Goal: Task Accomplishment & Management: Complete application form

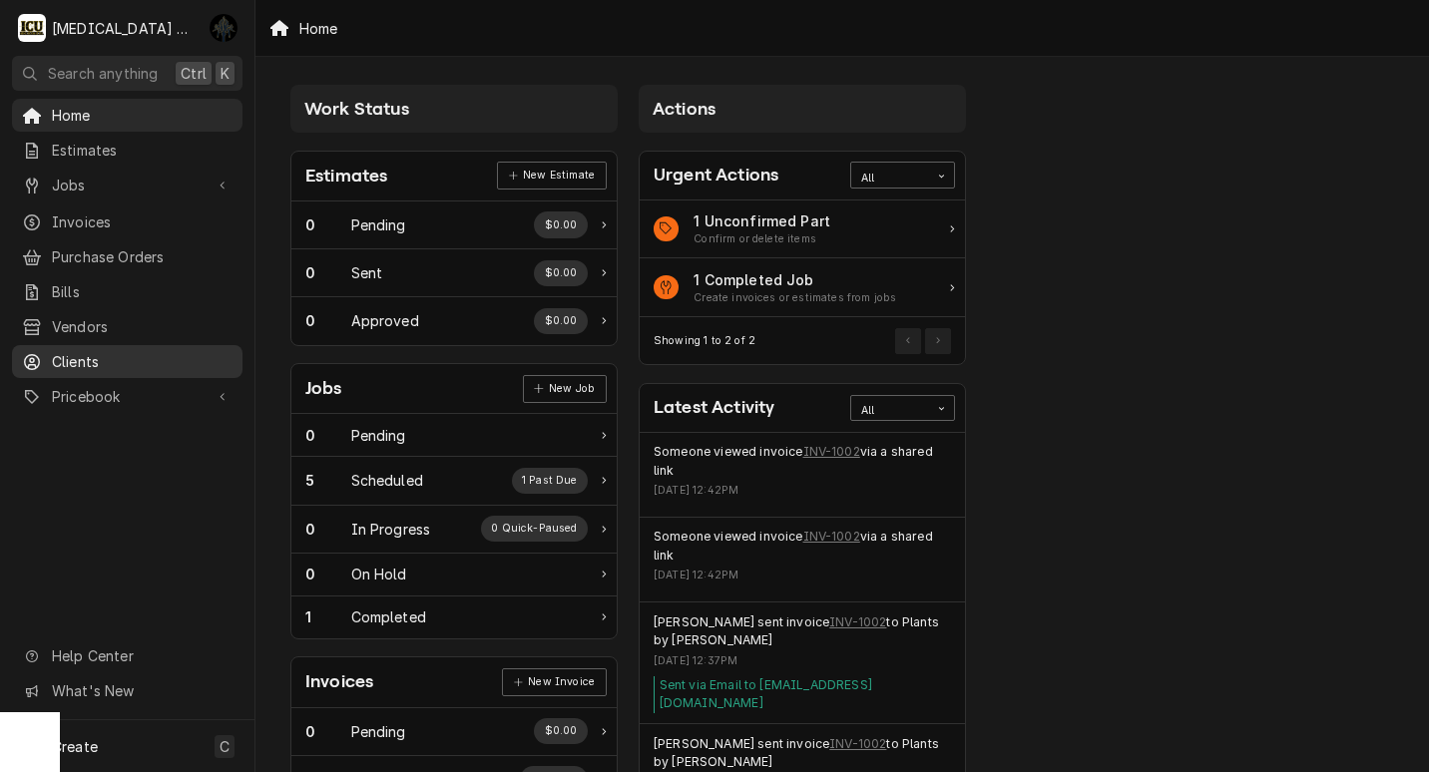
click at [120, 353] on span "Clients" at bounding box center [142, 361] width 181 height 21
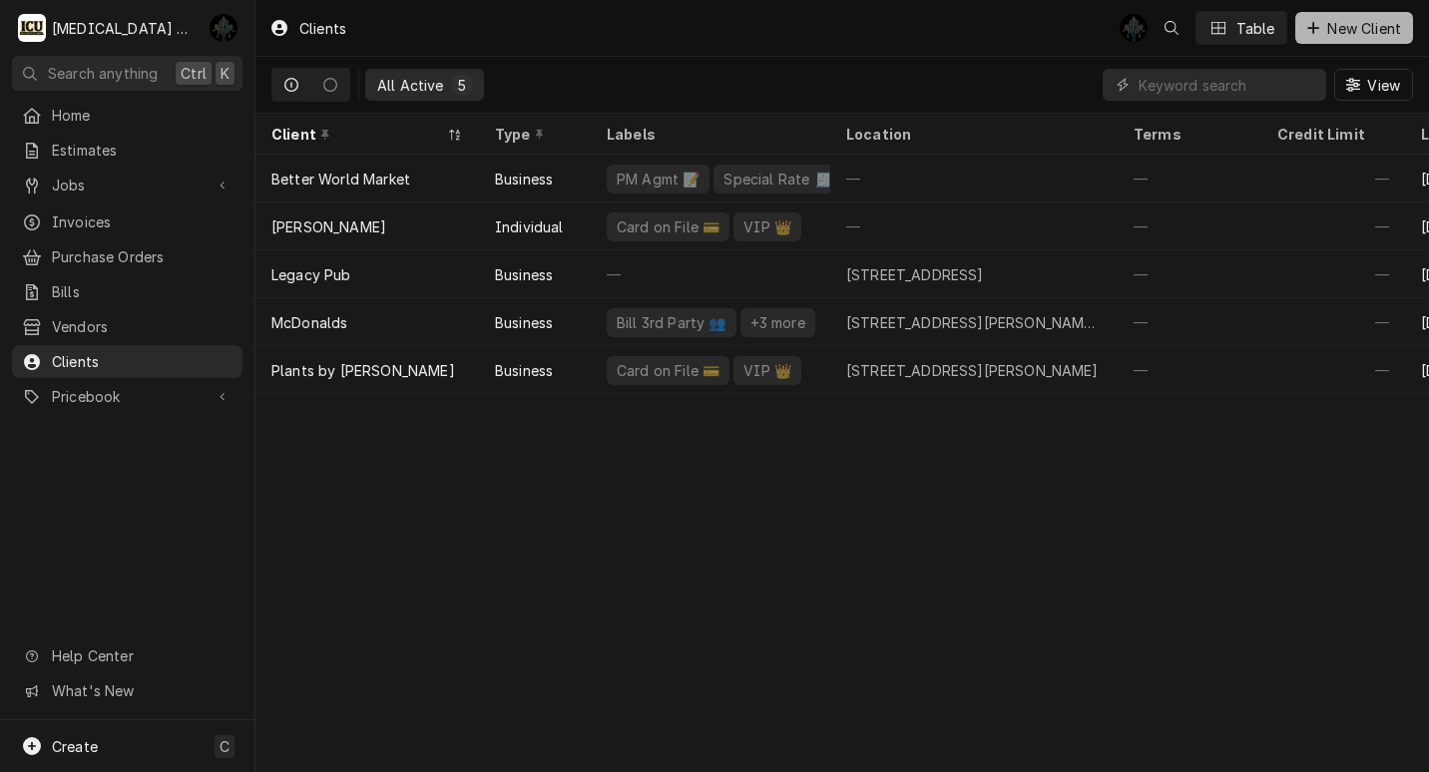
click at [1340, 36] on span "New Client" at bounding box center [1364, 28] width 82 height 21
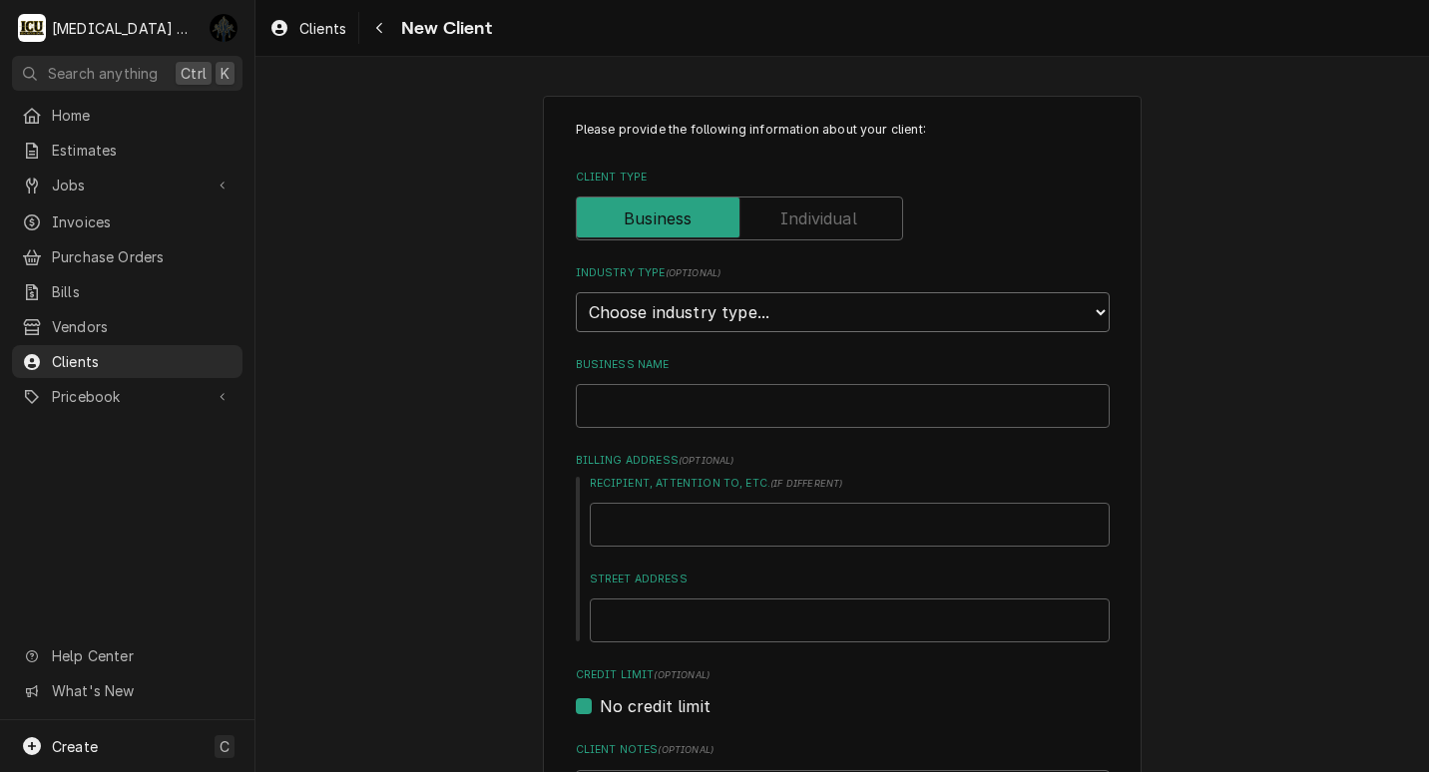
click at [799, 315] on select "Choose industry type... Residential Commercial Industrial Government" at bounding box center [843, 312] width 534 height 40
select select "2"
click at [576, 292] on select "Choose industry type... Residential Commercial Industrial Government" at bounding box center [843, 312] width 534 height 40
click at [692, 418] on input "Business Name" at bounding box center [843, 406] width 534 height 44
type textarea "x"
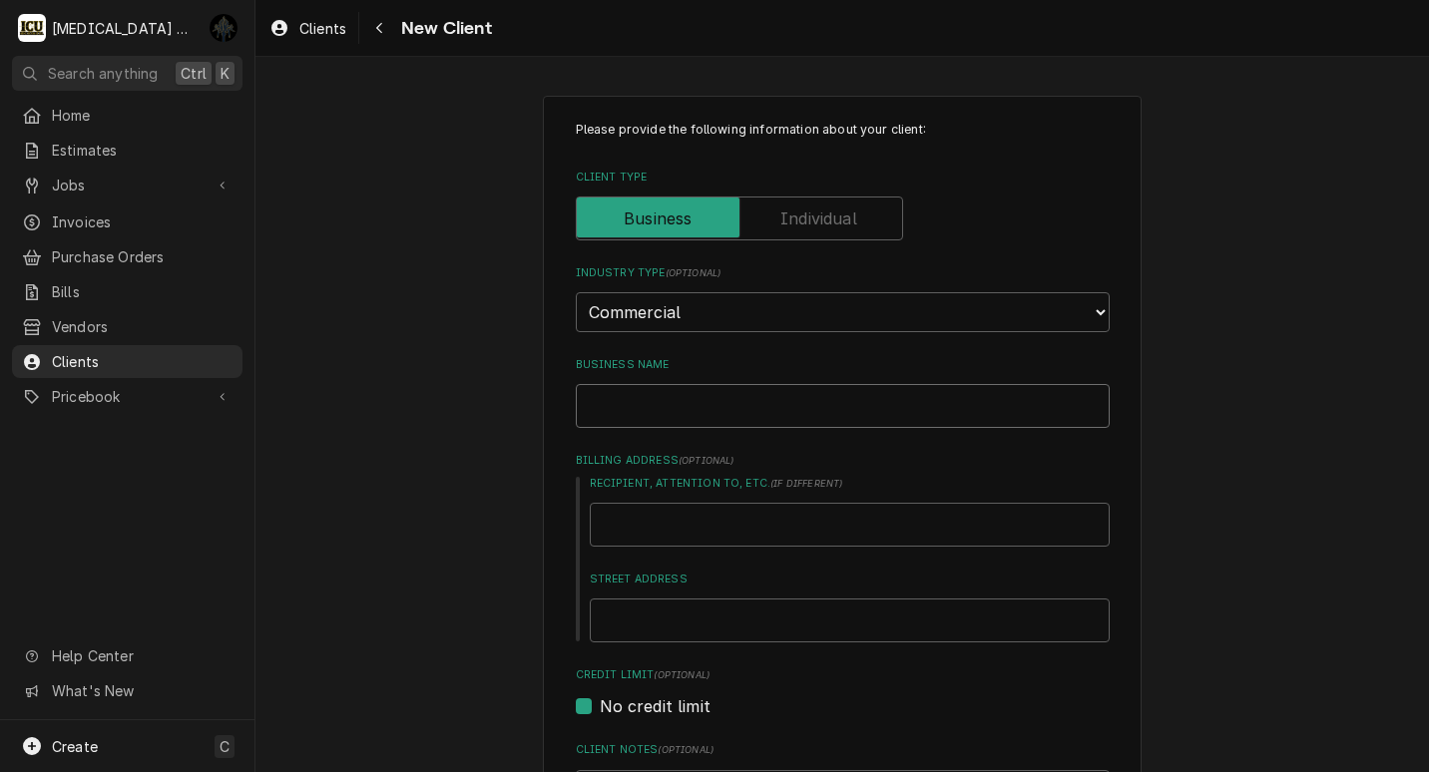
type input "O"
type textarea "x"
type input "Oh"
type textarea "x"
type input "Oh"
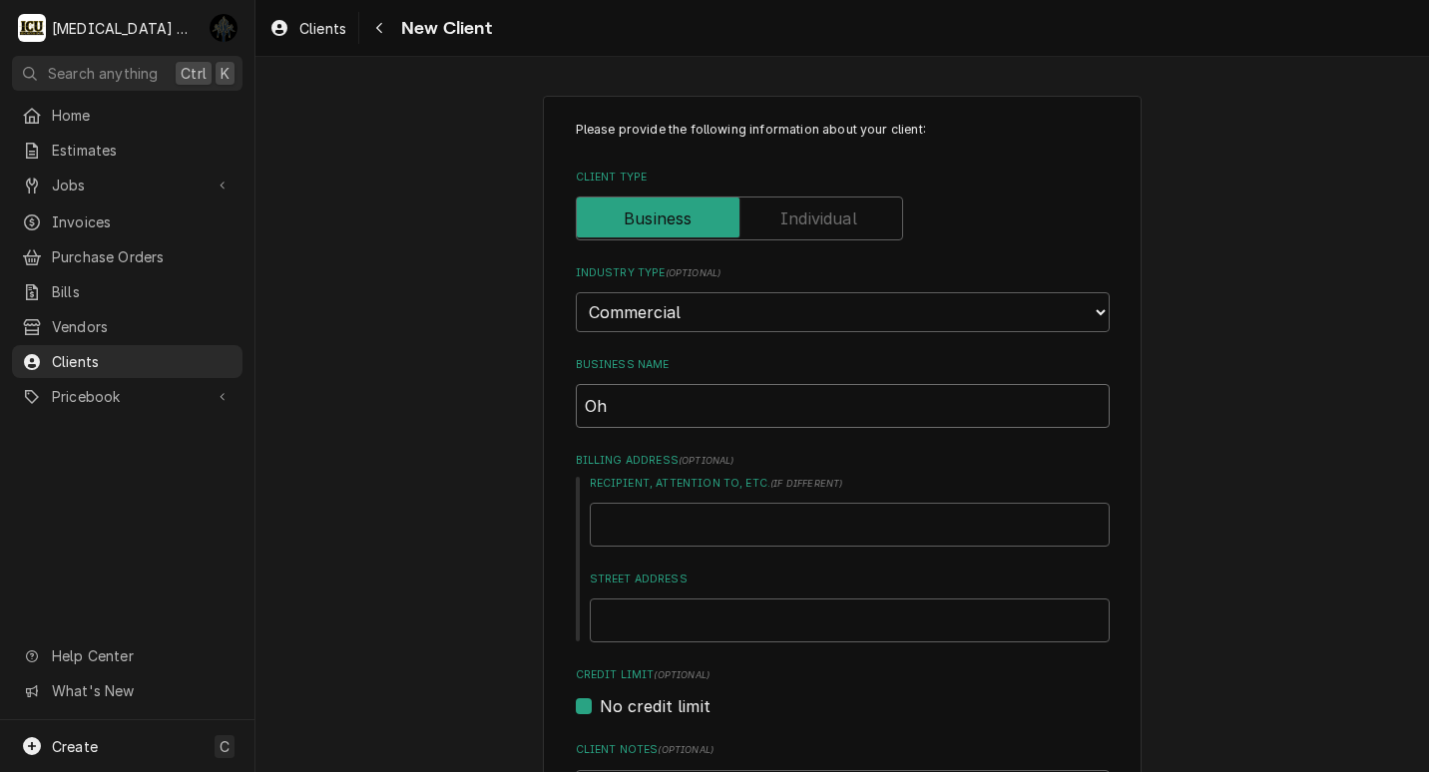
type textarea "x"
type input "Oh C"
type textarea "x"
type input "Oh Ca"
type textarea "x"
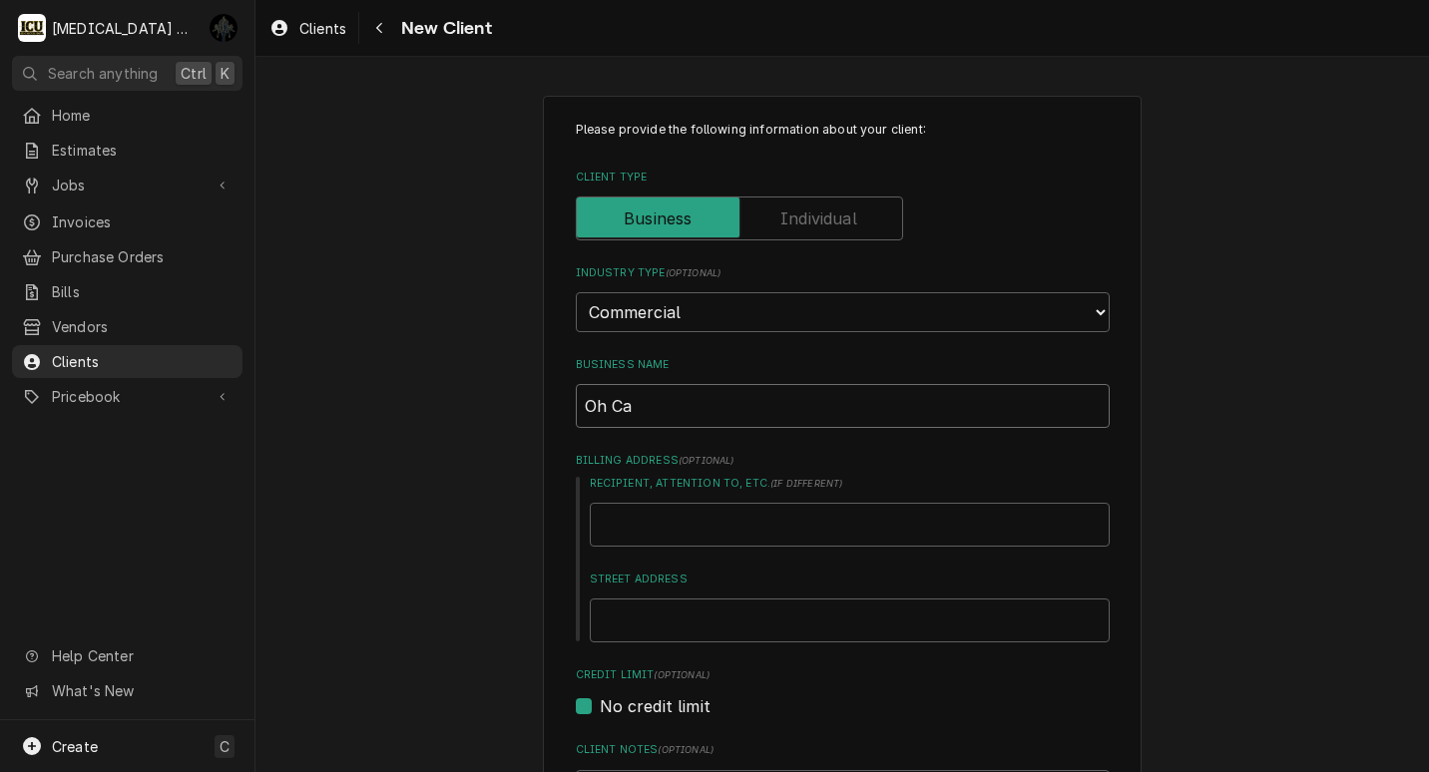
type input "Oh Can"
type textarea "x"
type input "Oh Cana"
type textarea "x"
type input "Oh Canad"
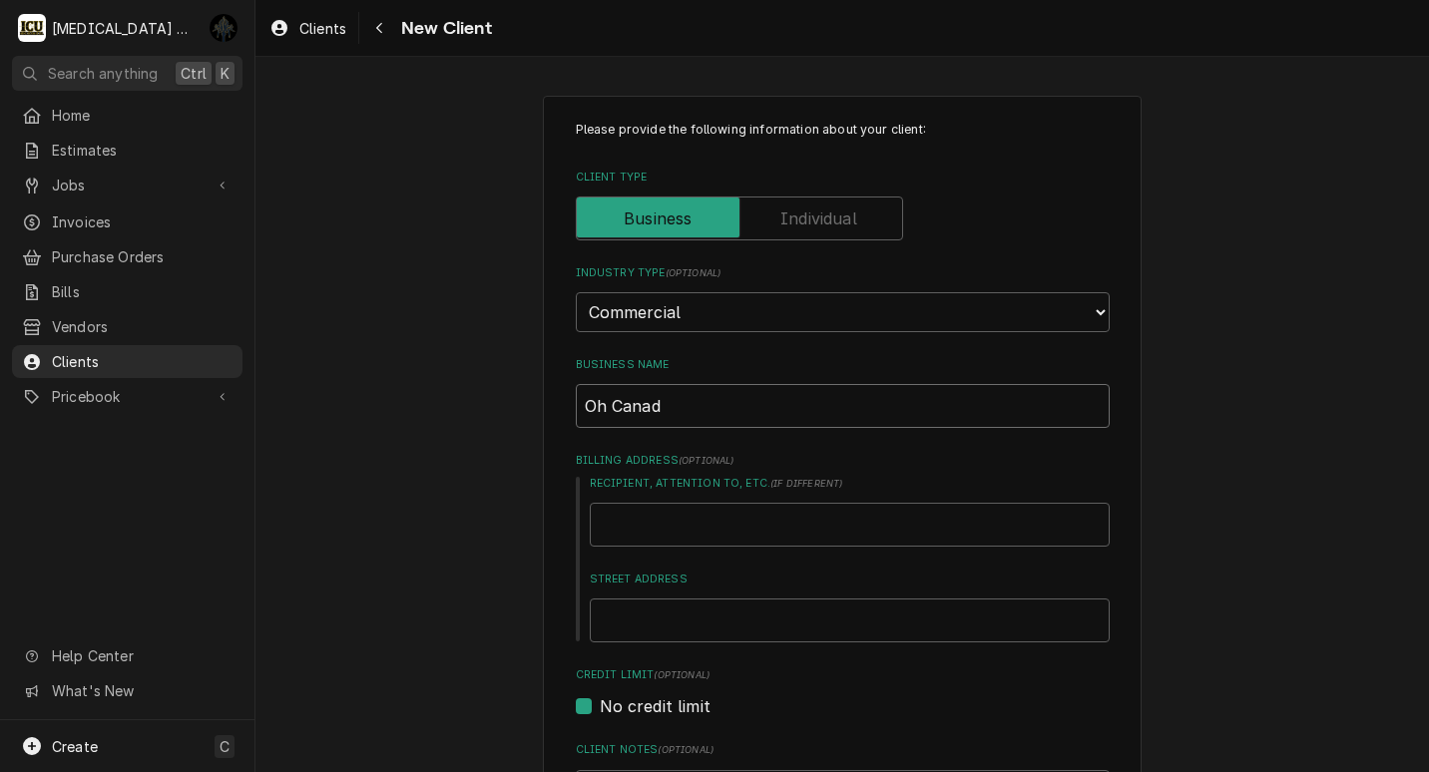
type textarea "x"
type input "Oh Canada"
click at [694, 535] on input "Recipient, Attention To, etc. ( if different )" at bounding box center [850, 525] width 520 height 44
type textarea "x"
type input "J"
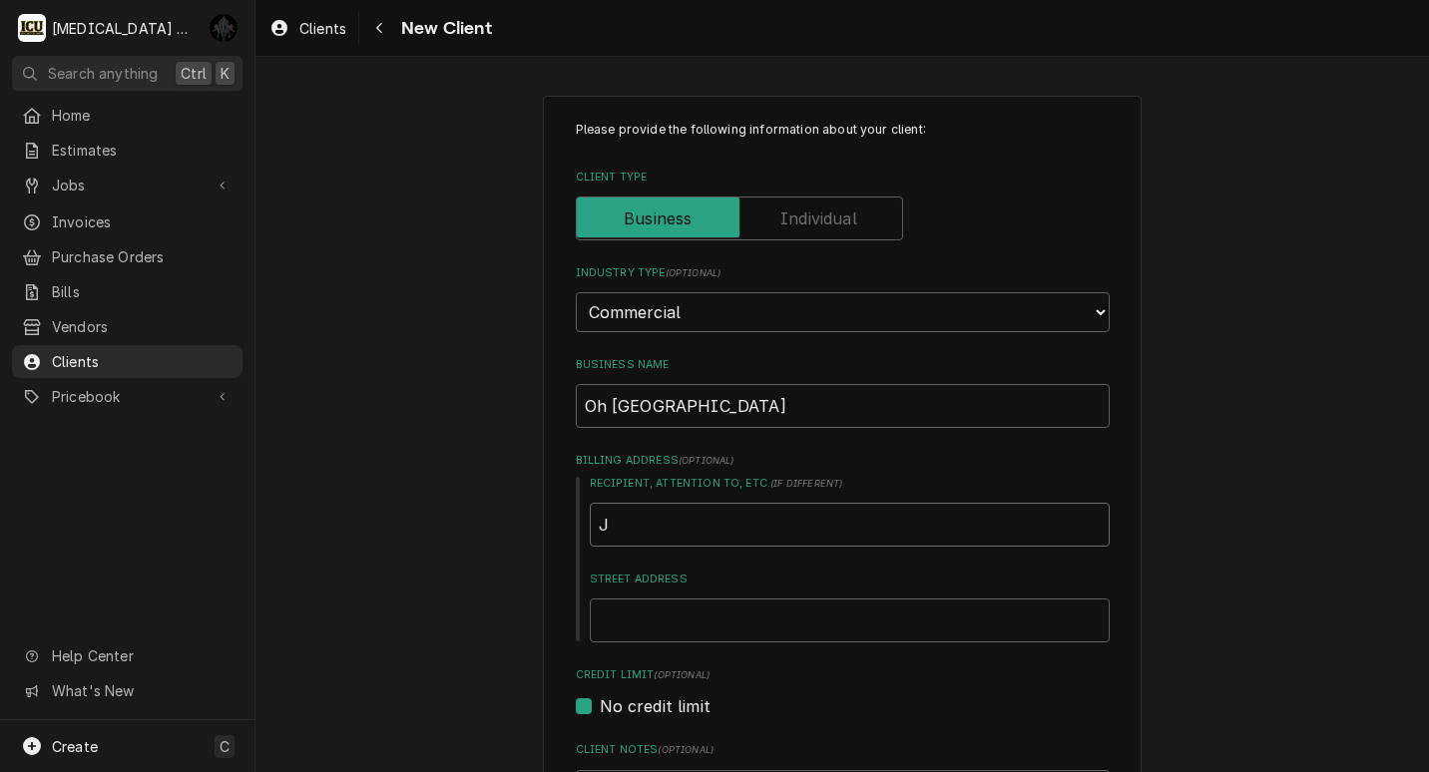
type textarea "x"
type input "Je"
type textarea "x"
type input "Jer"
type textarea "x"
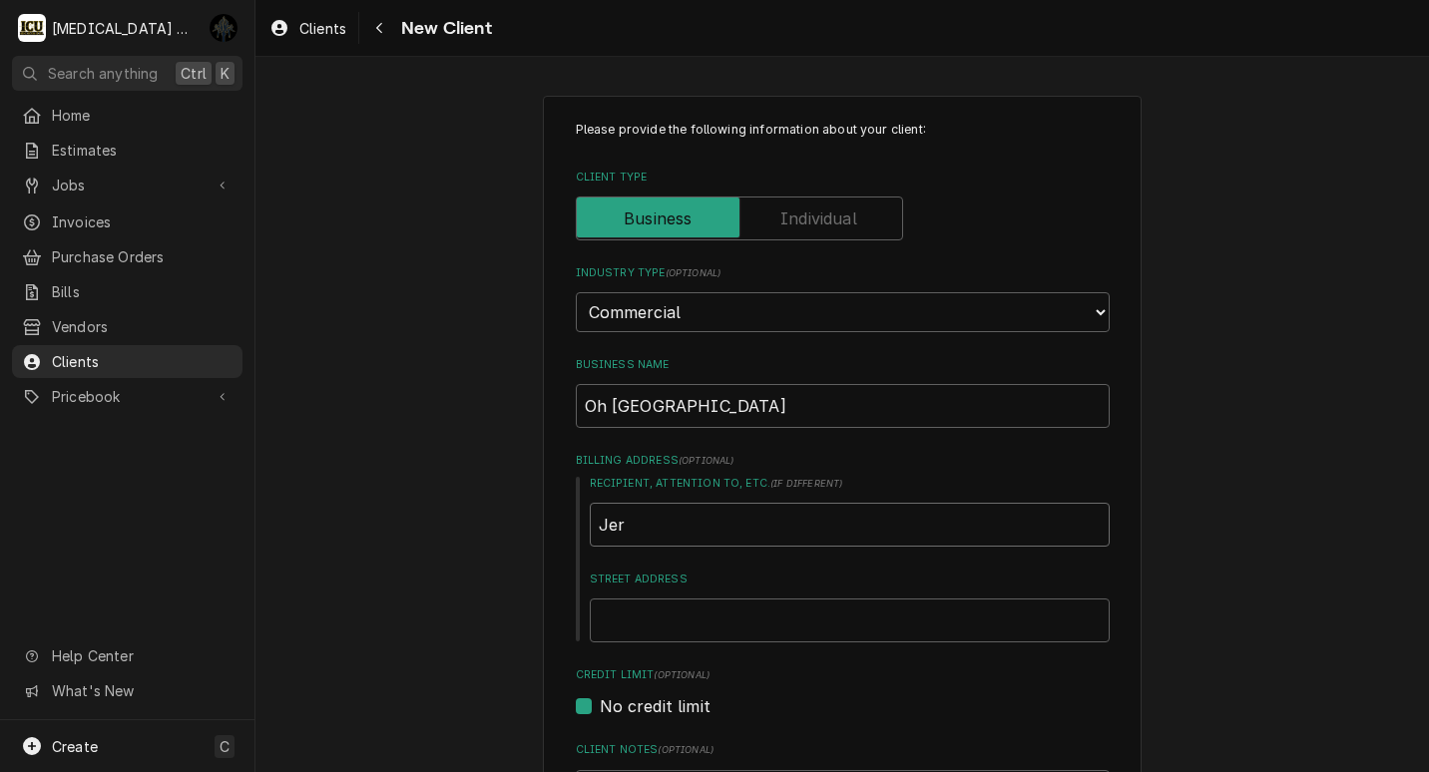
type input "Jerr"
type textarea "x"
type input "Jerry"
click at [658, 616] on input "Street Address" at bounding box center [850, 621] width 520 height 44
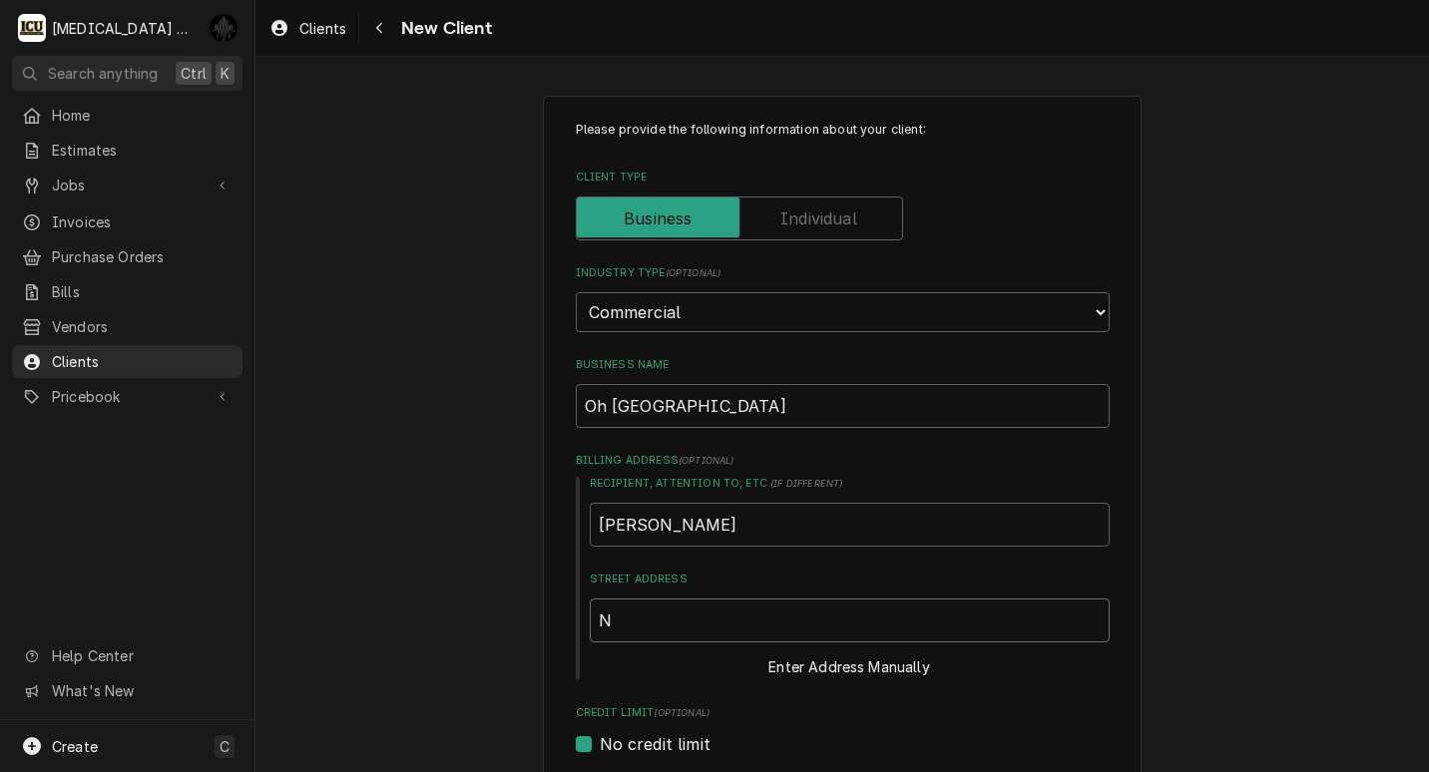
type textarea "x"
type input "N"
type textarea "x"
type input "Ni"
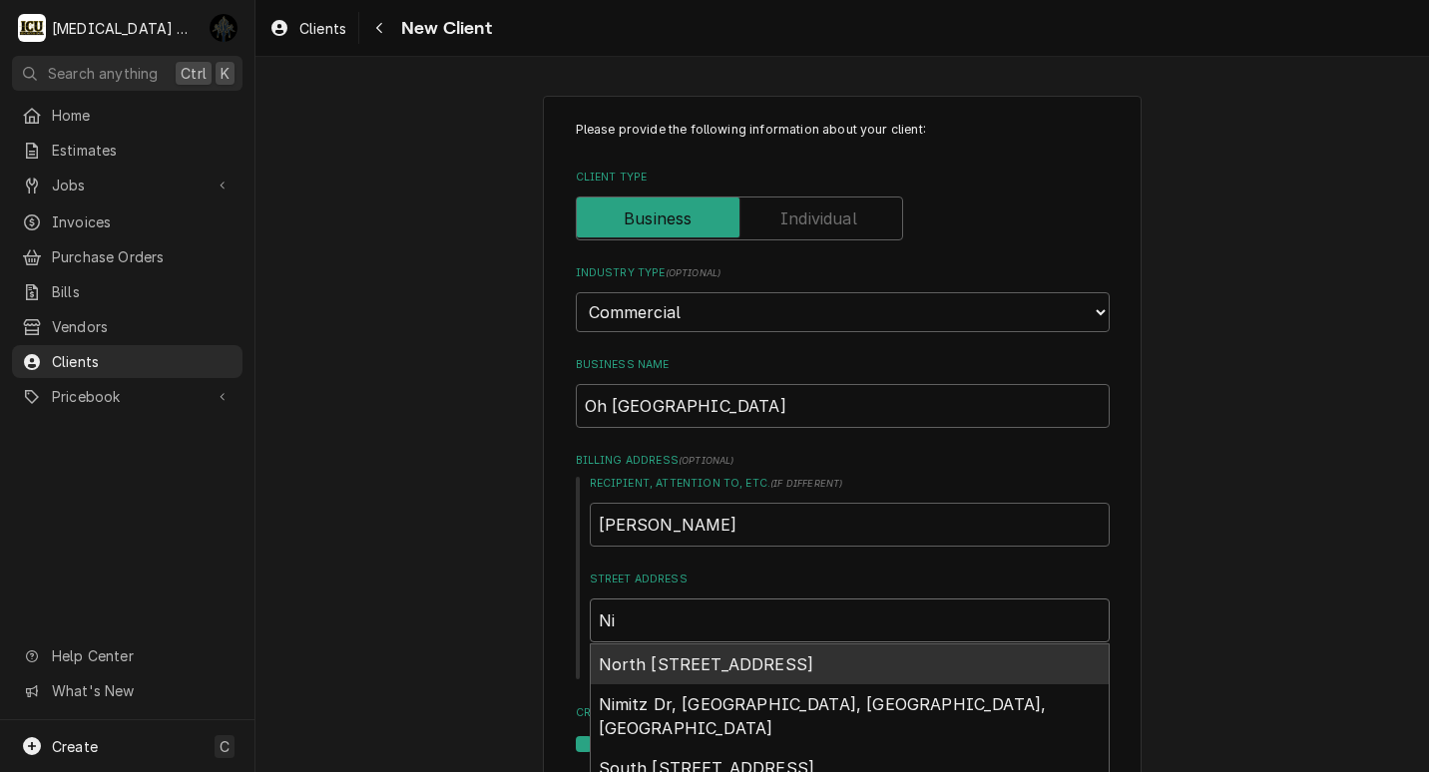
type textarea "x"
type input "N"
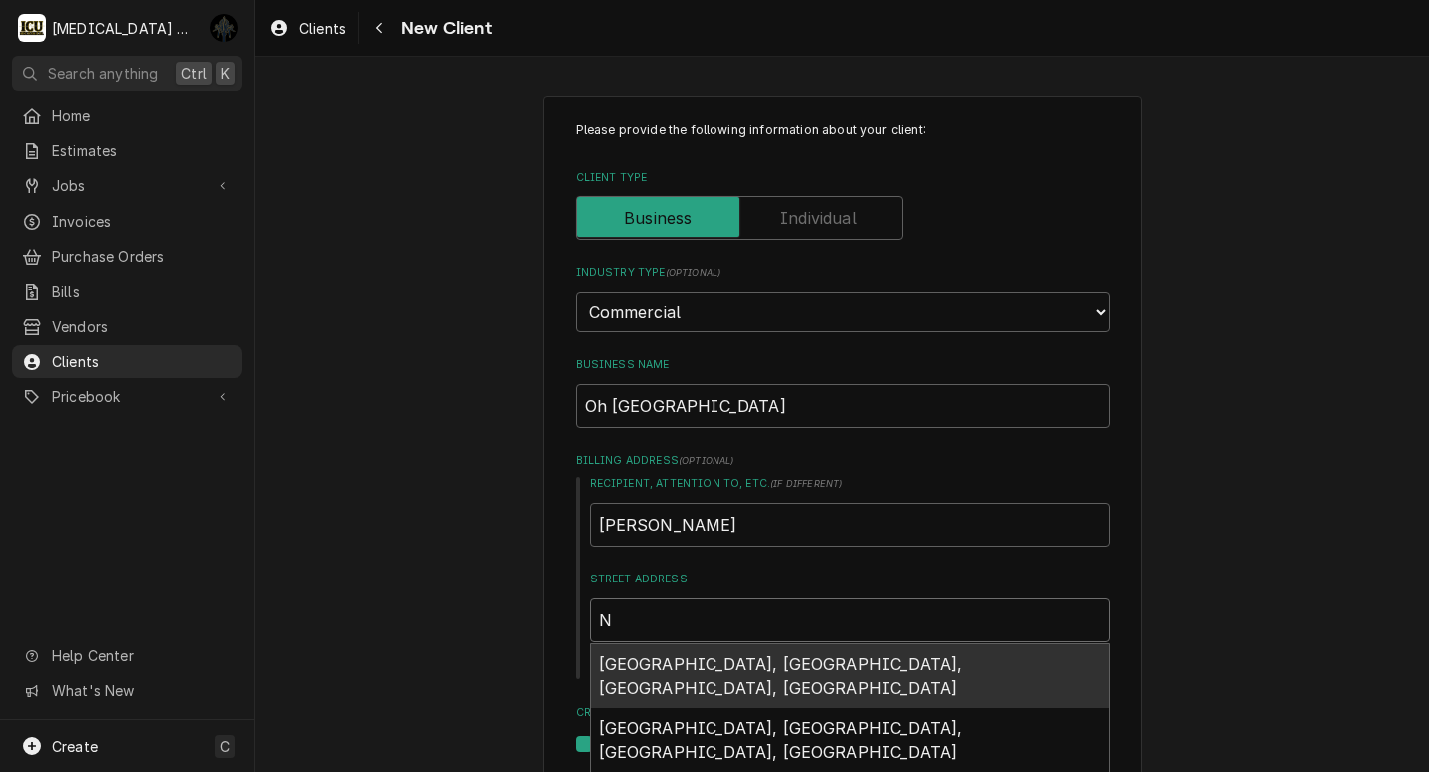
type textarea "x"
type input "No"
type textarea "x"
type input "N"
type textarea "x"
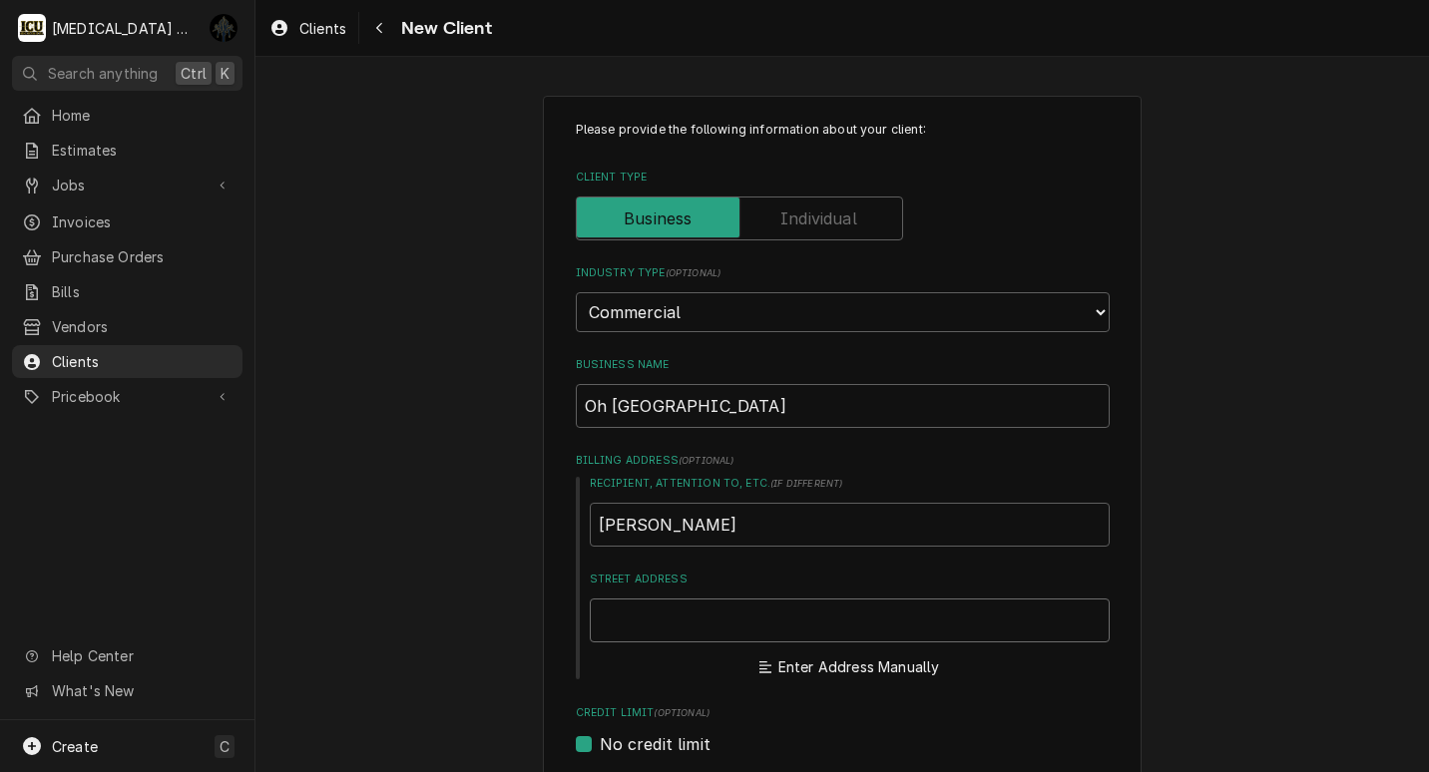
type textarea "x"
type input "N"
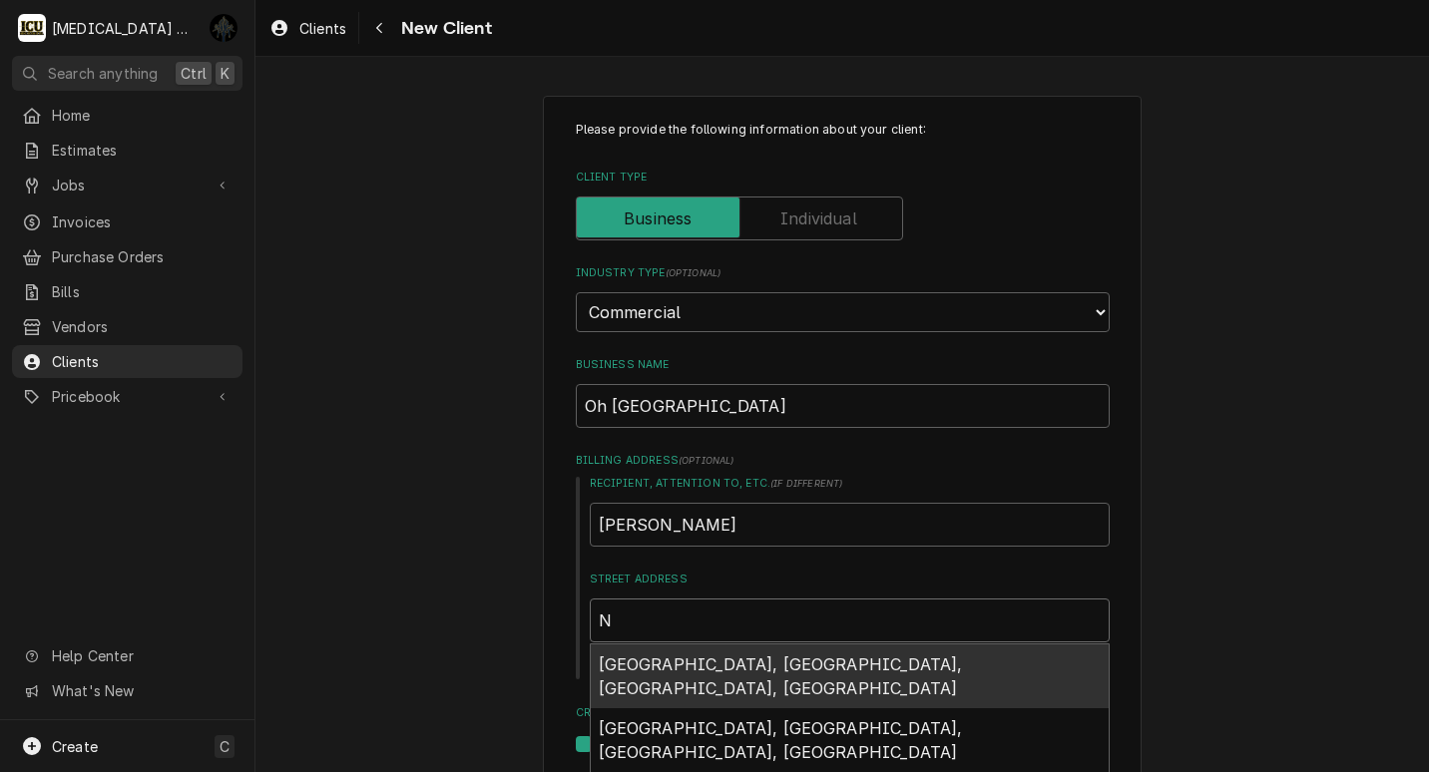
type textarea "x"
type input "N"
type textarea "x"
type input "N N"
type textarea "x"
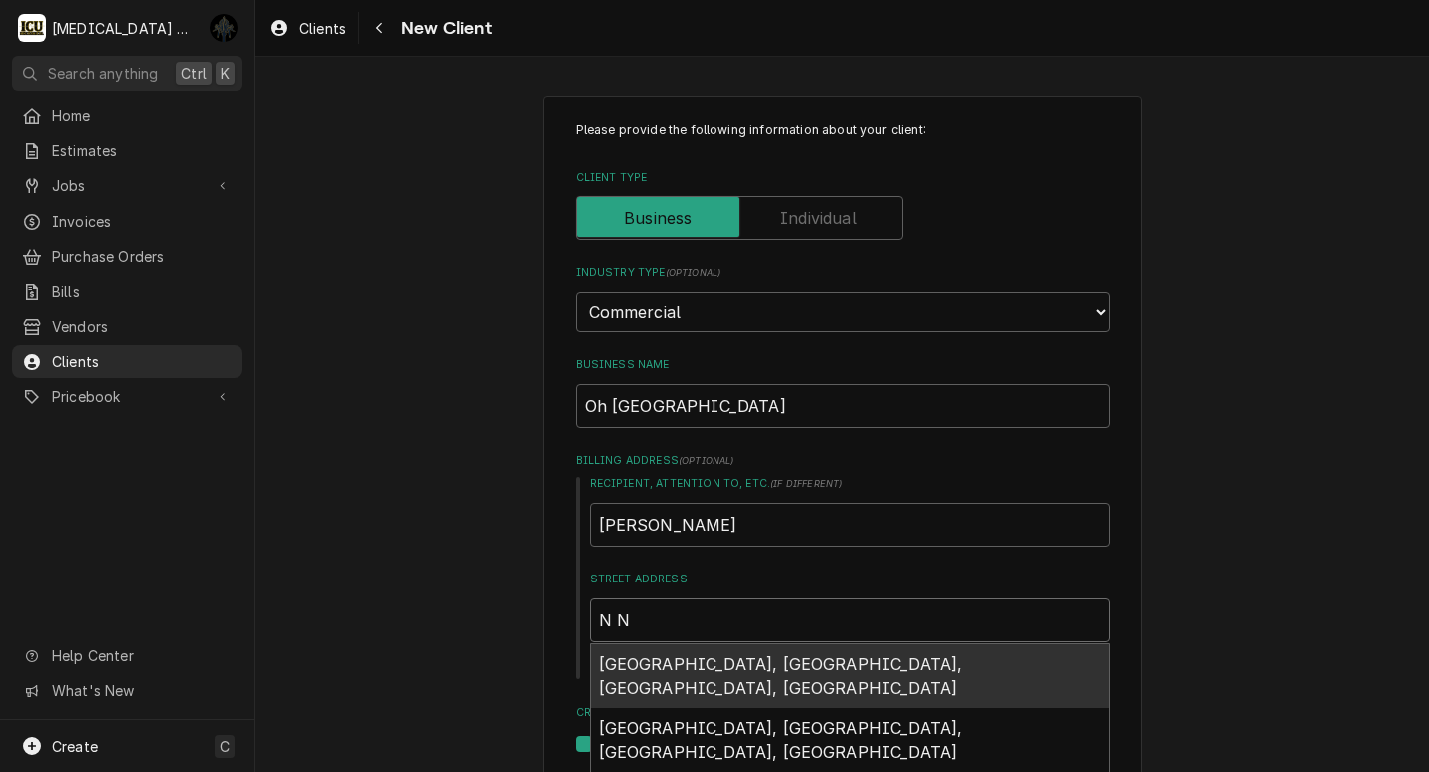
type input "N No"
type textarea "x"
type input "N Nor"
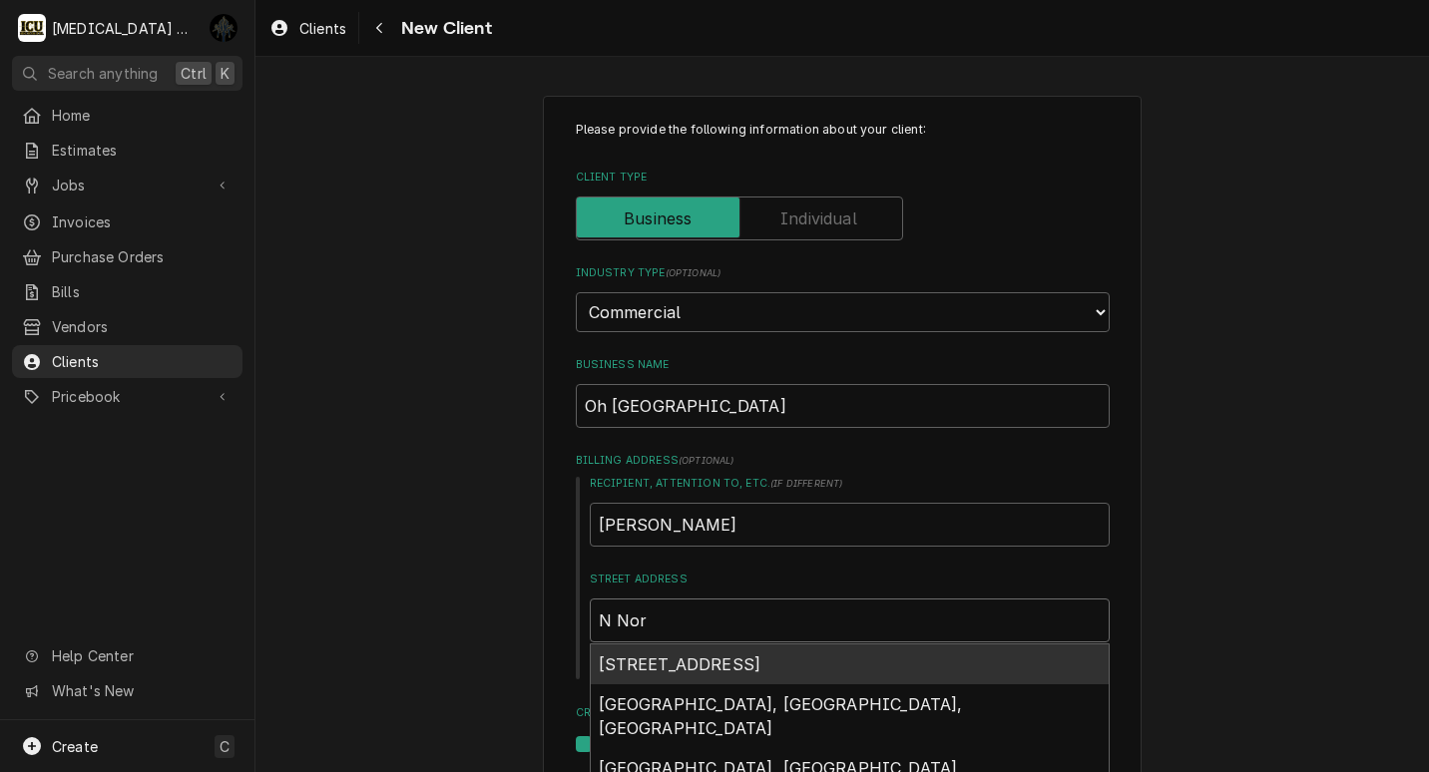
type textarea "x"
type input "N Nort"
type textarea "x"
type input "N North"
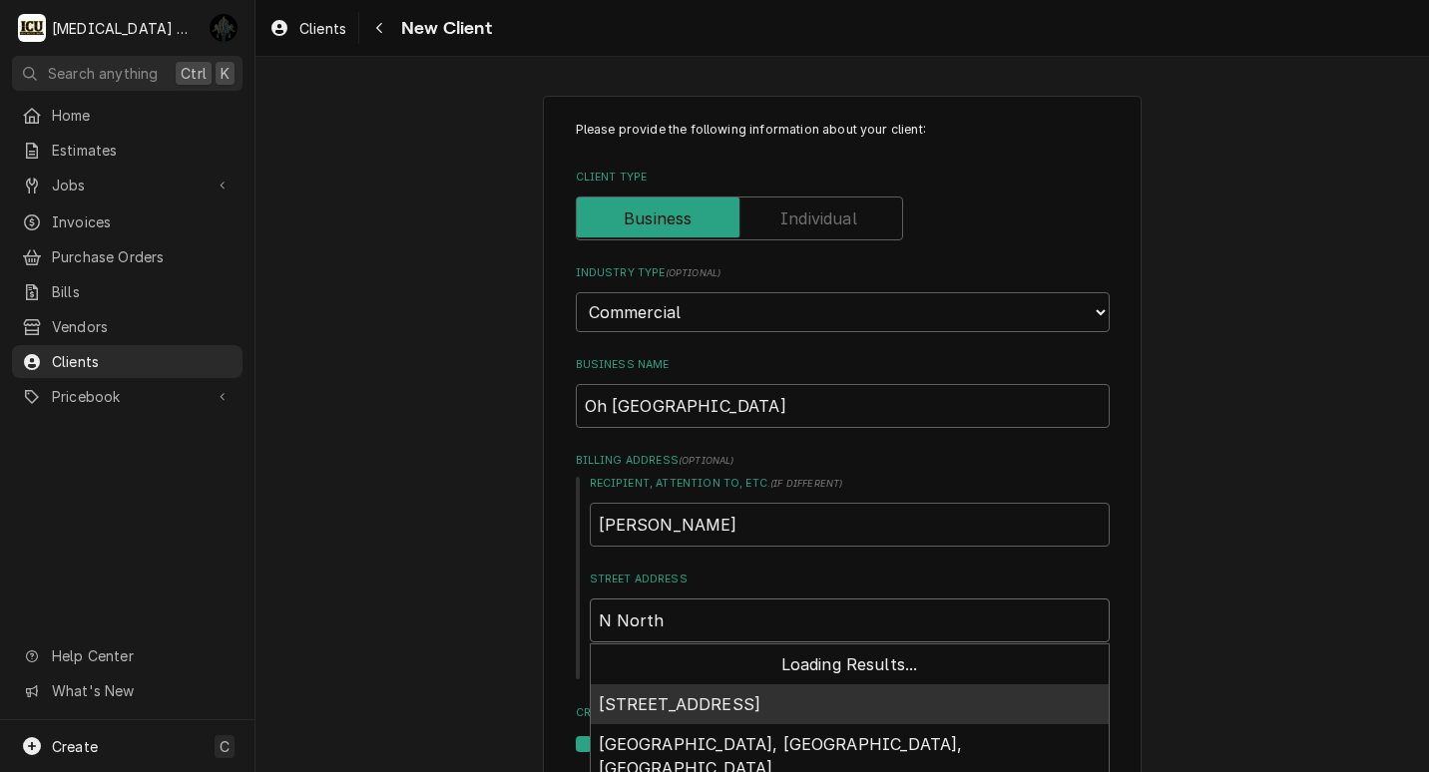
type textarea "x"
type input "N North"
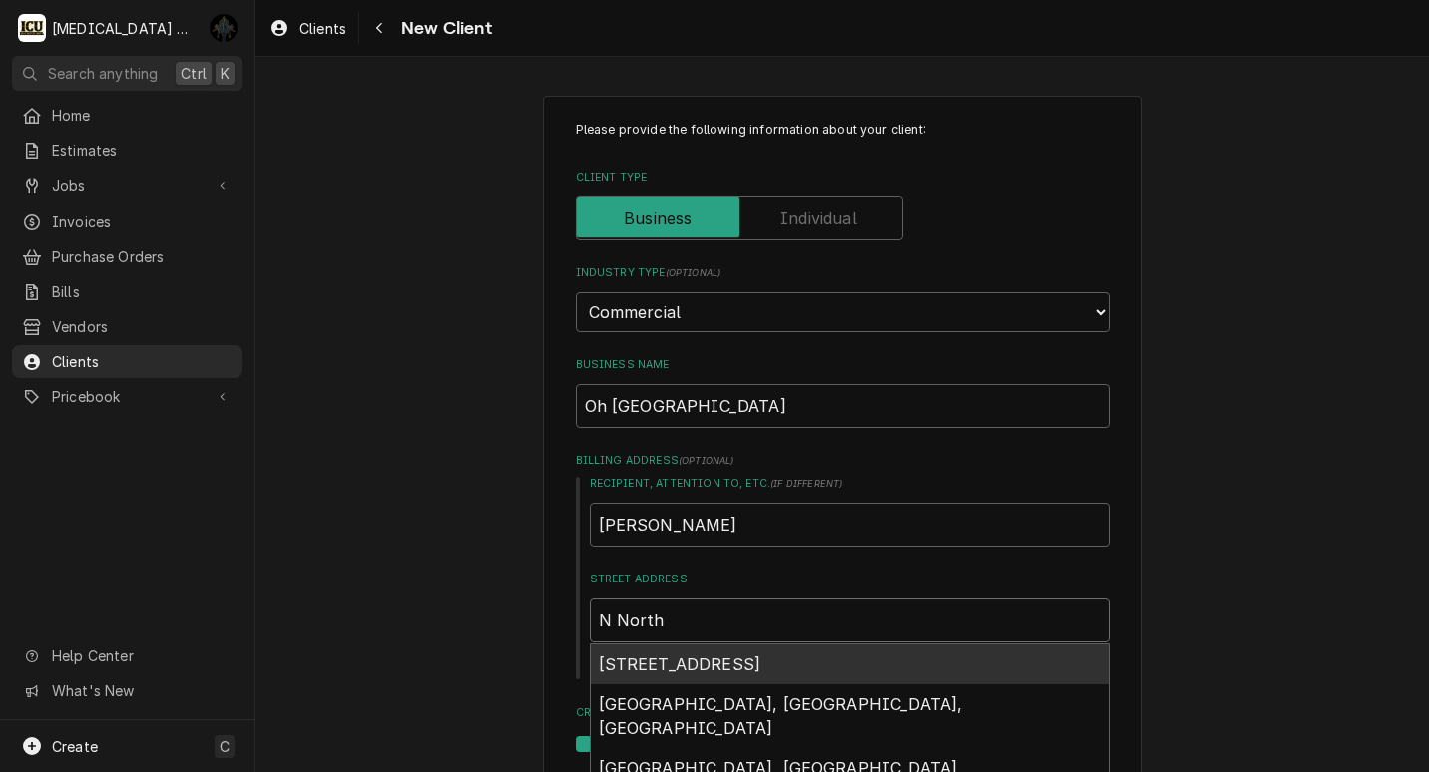
type textarea "x"
type input "N North S"
type textarea "x"
type input "N North St"
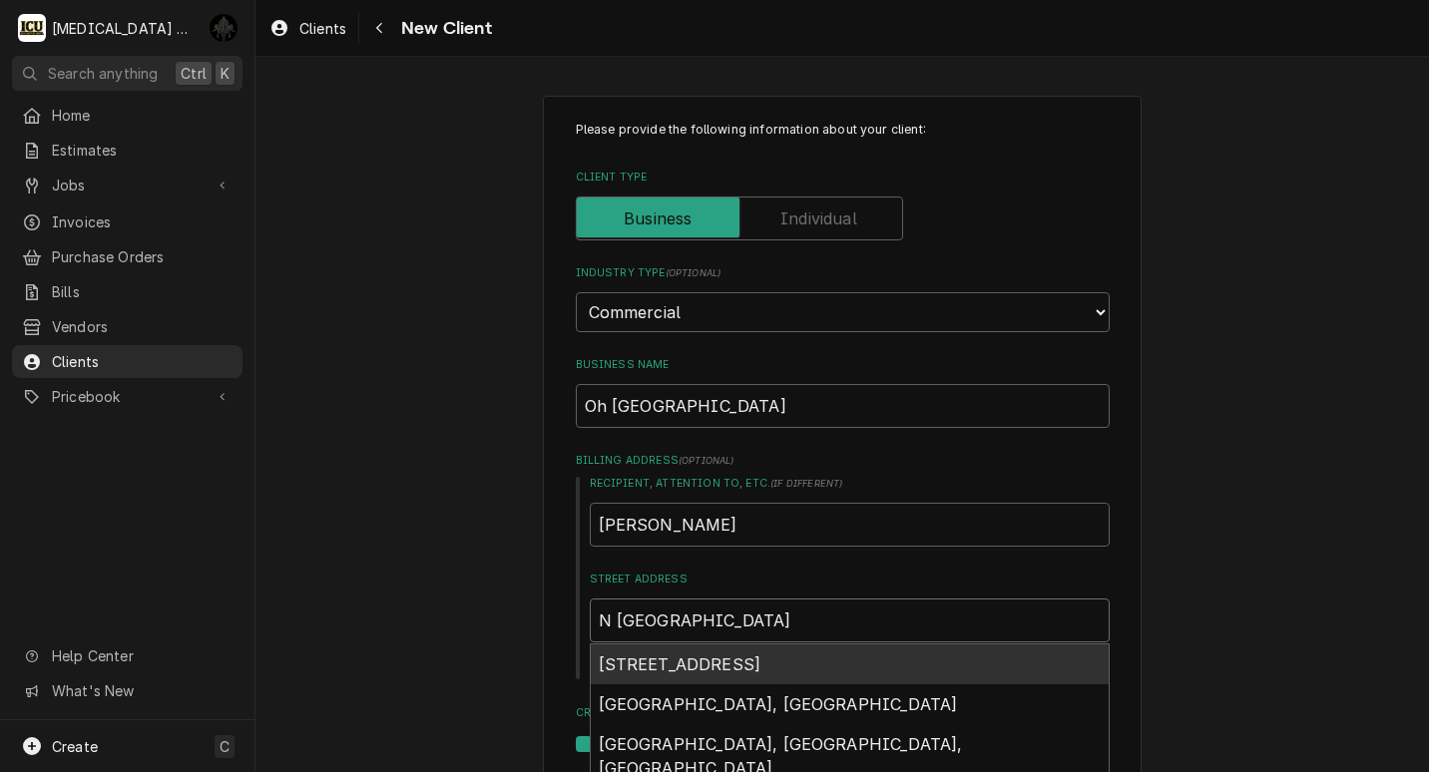
type textarea "x"
type input "N North S"
type textarea "x"
type input "N North"
type textarea "x"
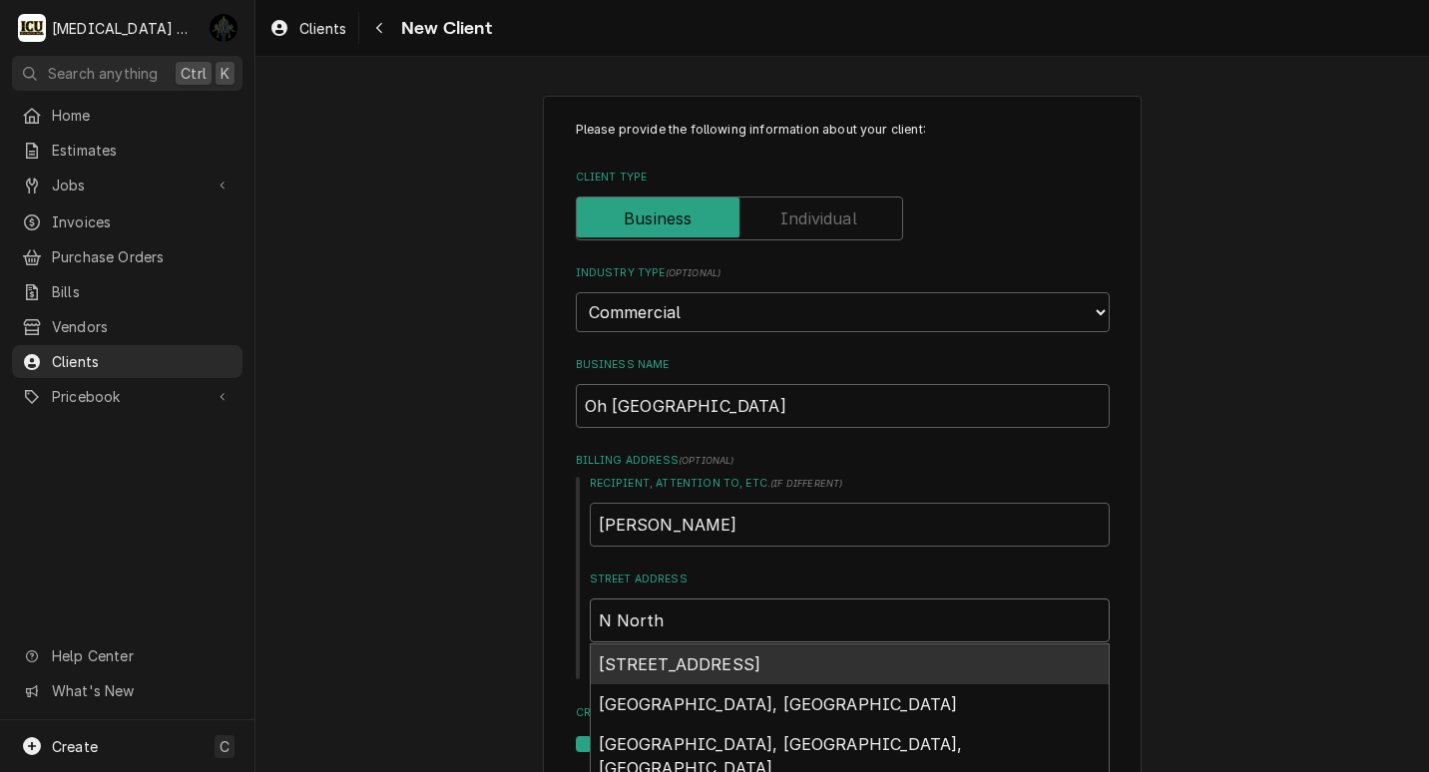
type input "N North"
type textarea "x"
type input "N Nort"
type textarea "x"
type input "N Nor"
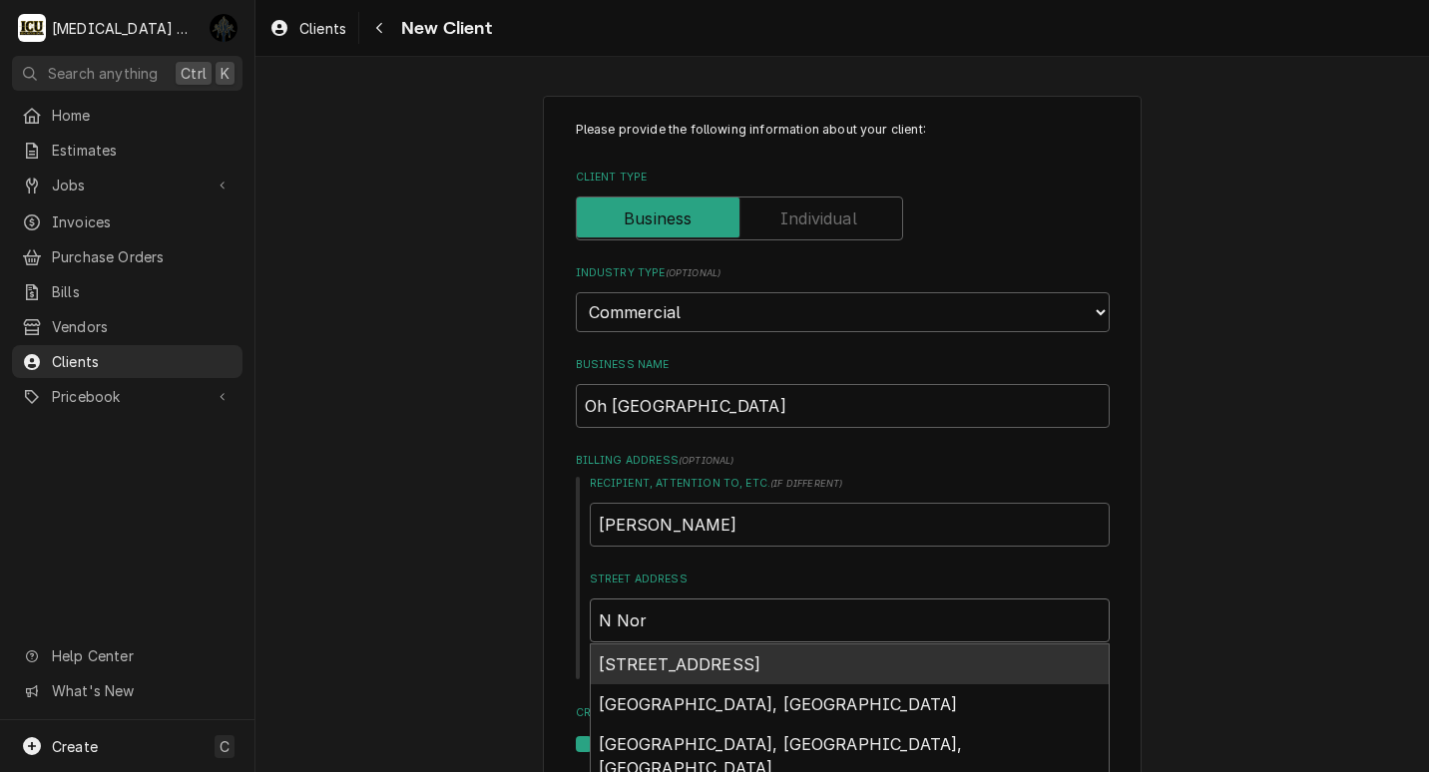
type textarea "x"
type input "N No"
type textarea "x"
type input "N N"
type textarea "x"
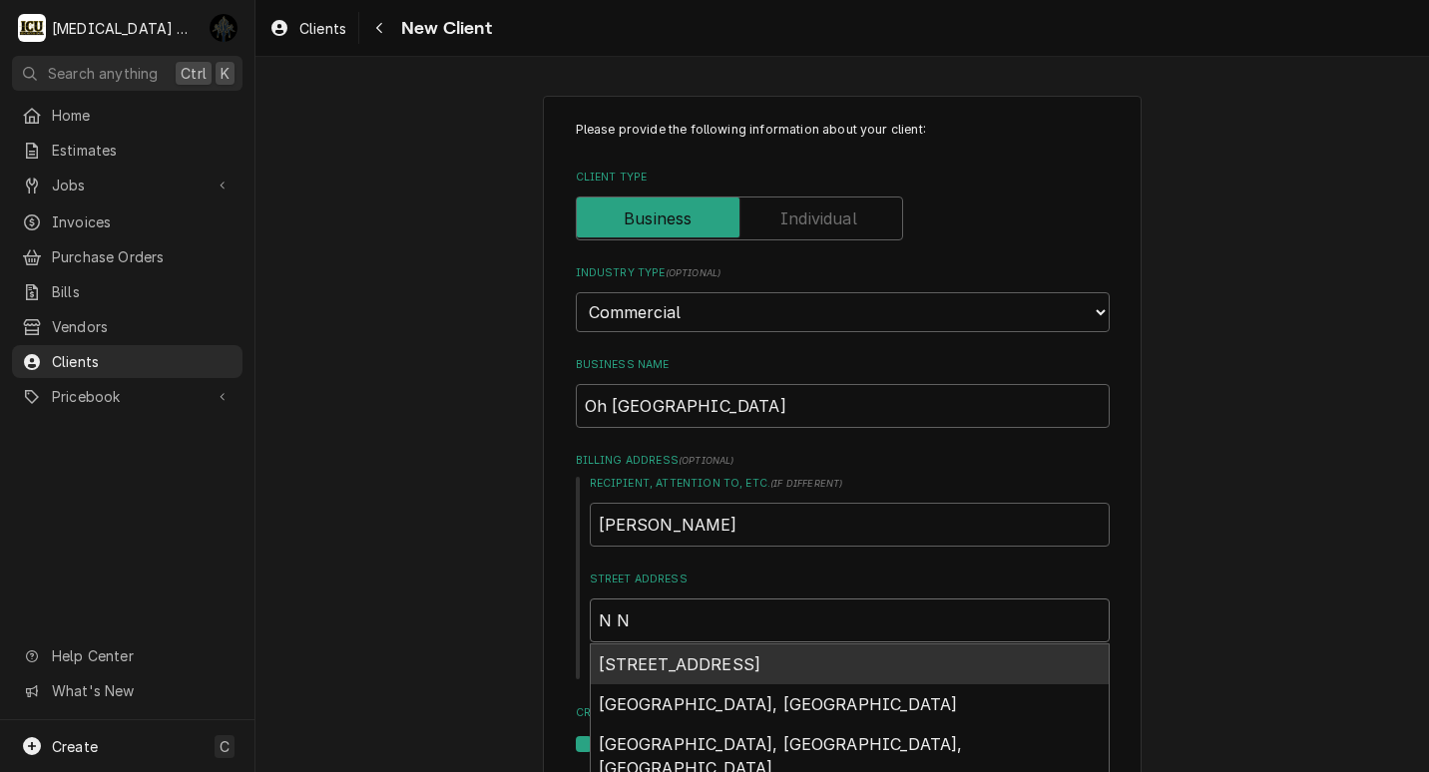
type input "N"
type textarea "x"
type input "N"
type textarea "x"
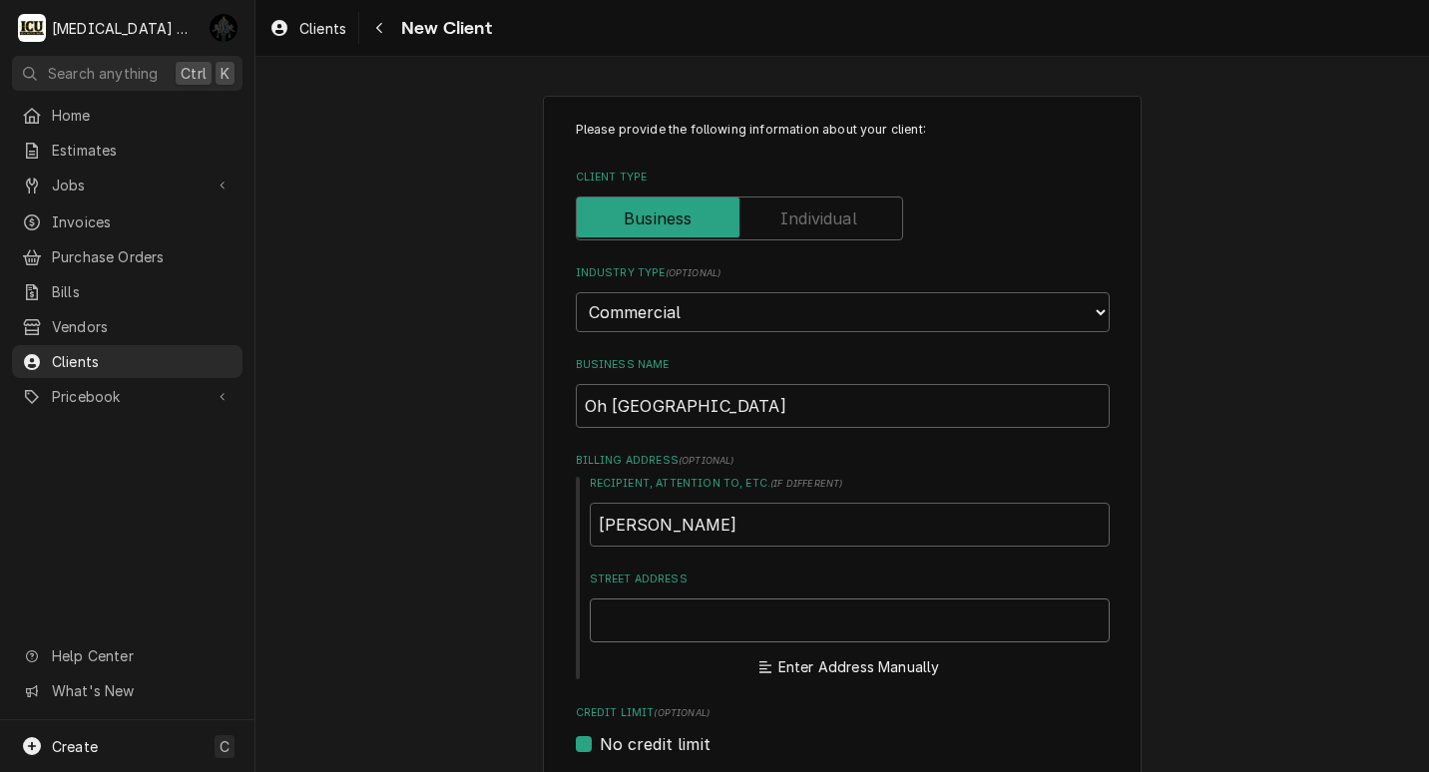
type textarea "x"
type input "2"
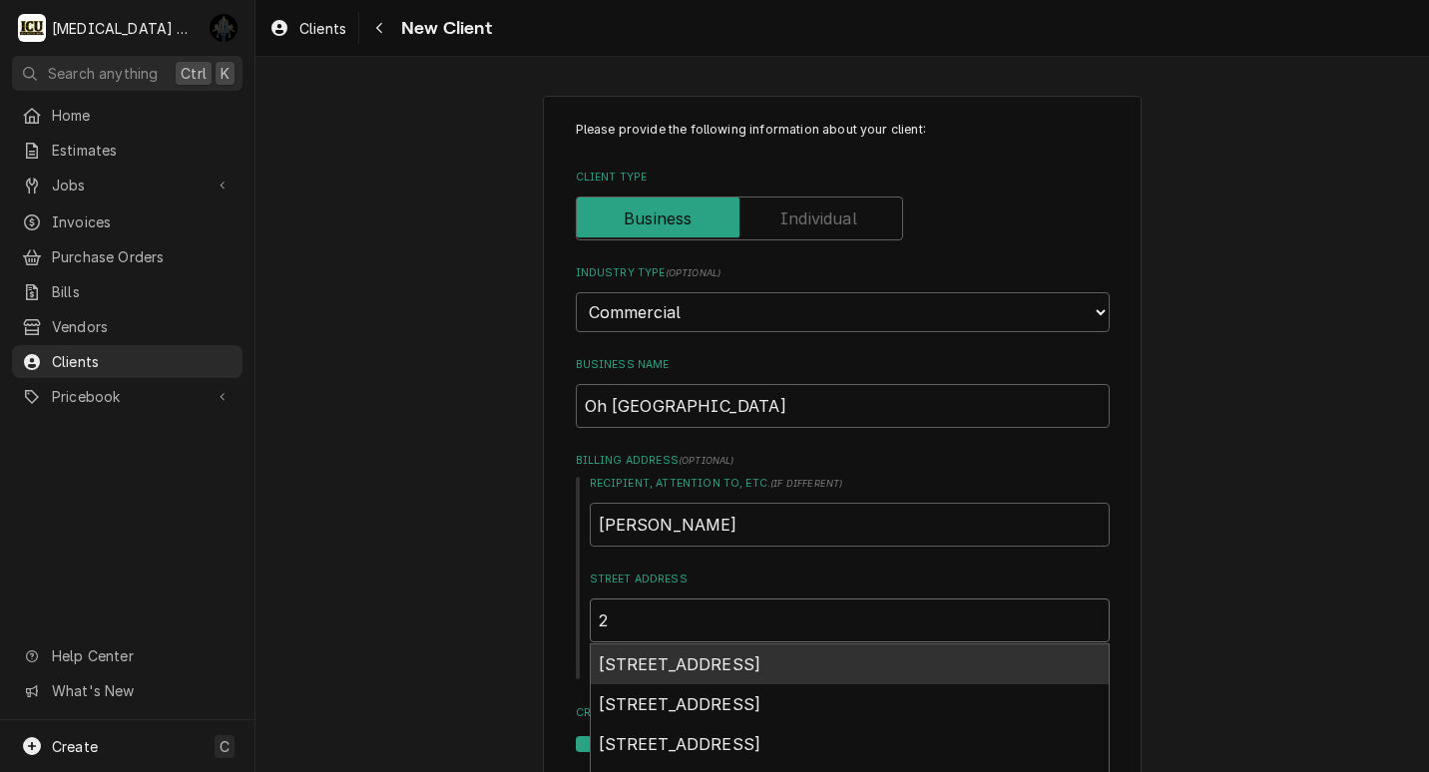
type textarea "x"
type input "24"
click at [677, 669] on span "2400 East 200 North, Lafayette, IN, USA" at bounding box center [680, 665] width 163 height 20
type textarea "x"
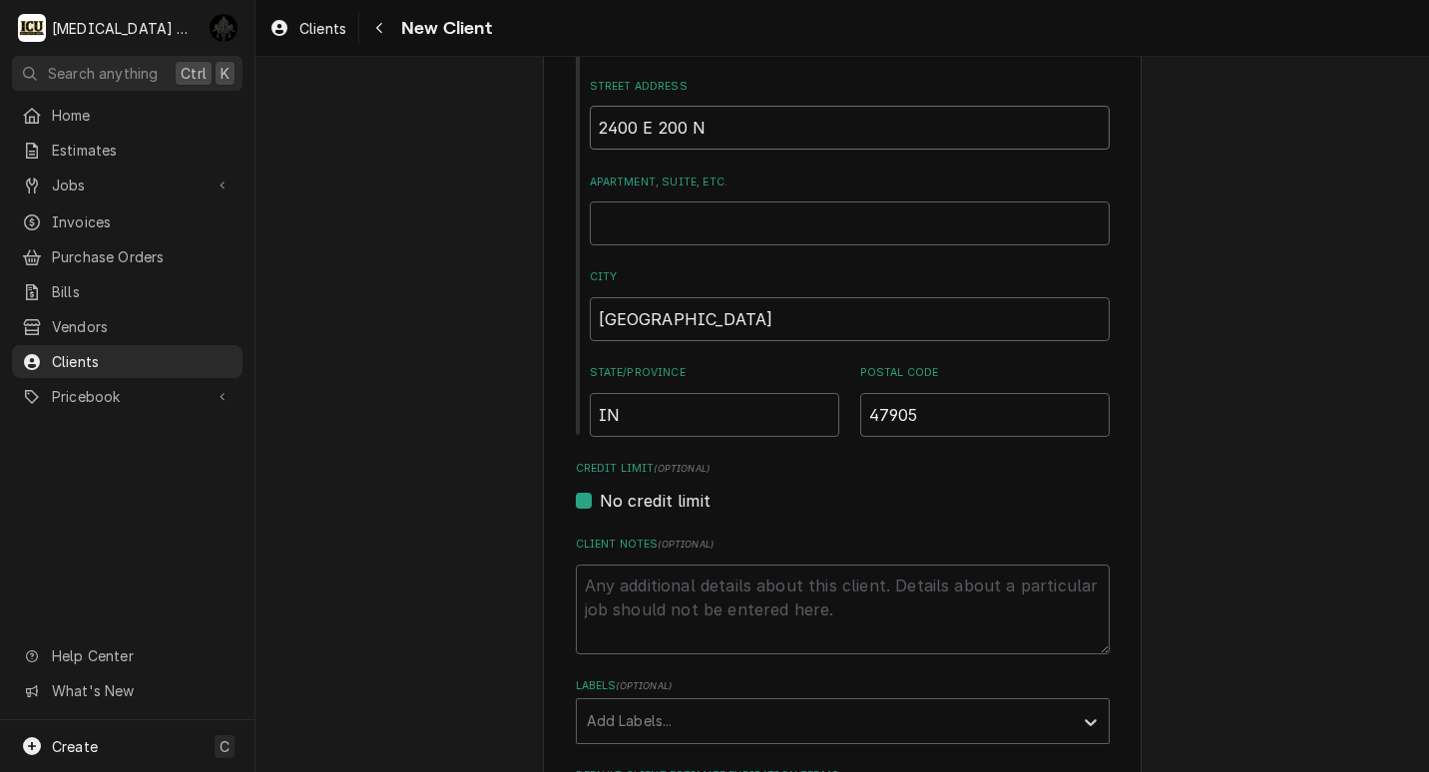
scroll to position [499, 0]
type input "2400 E 200 N"
click at [600, 496] on label "No credit limit" at bounding box center [655, 495] width 111 height 24
click at [600, 496] on input "No credit limit" at bounding box center [867, 505] width 534 height 44
checkbox input "false"
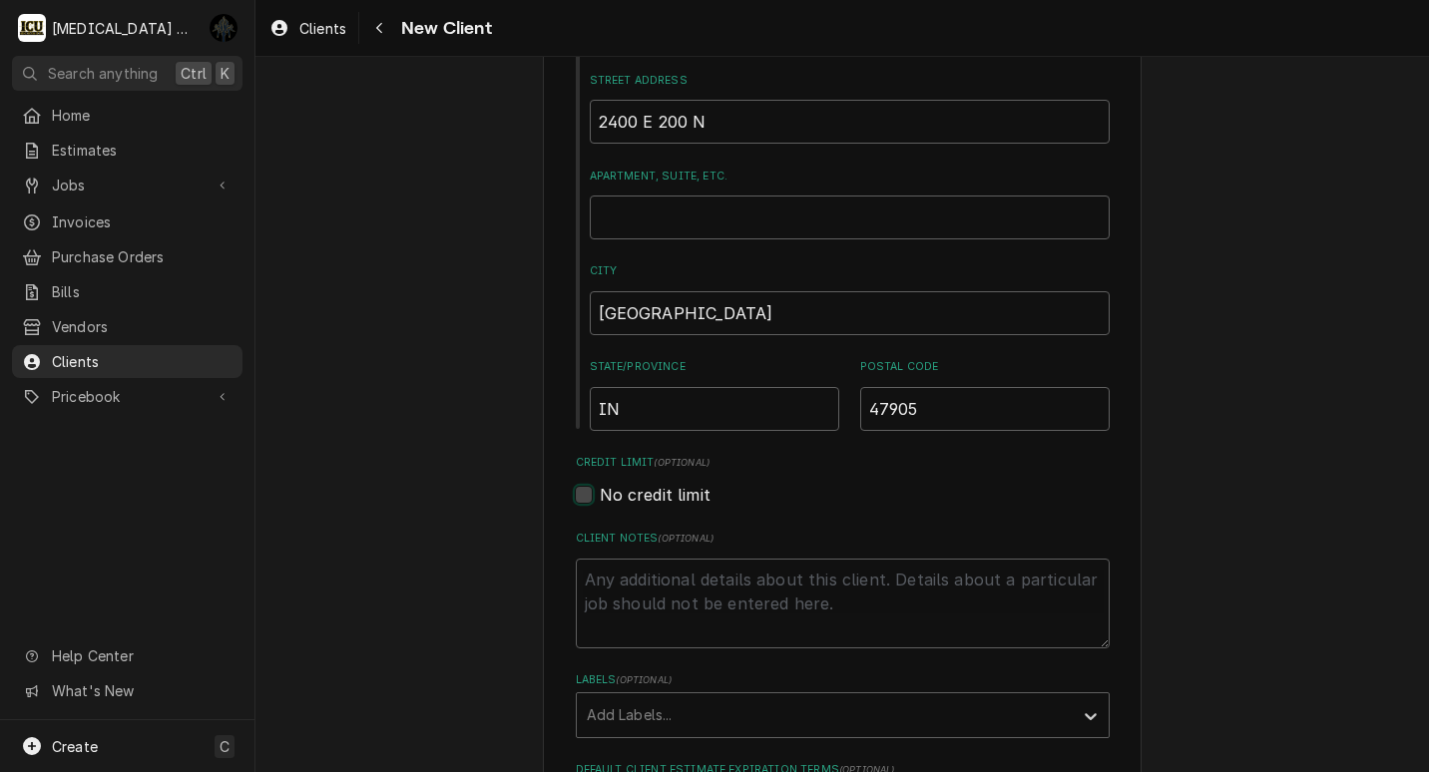
type textarea "x"
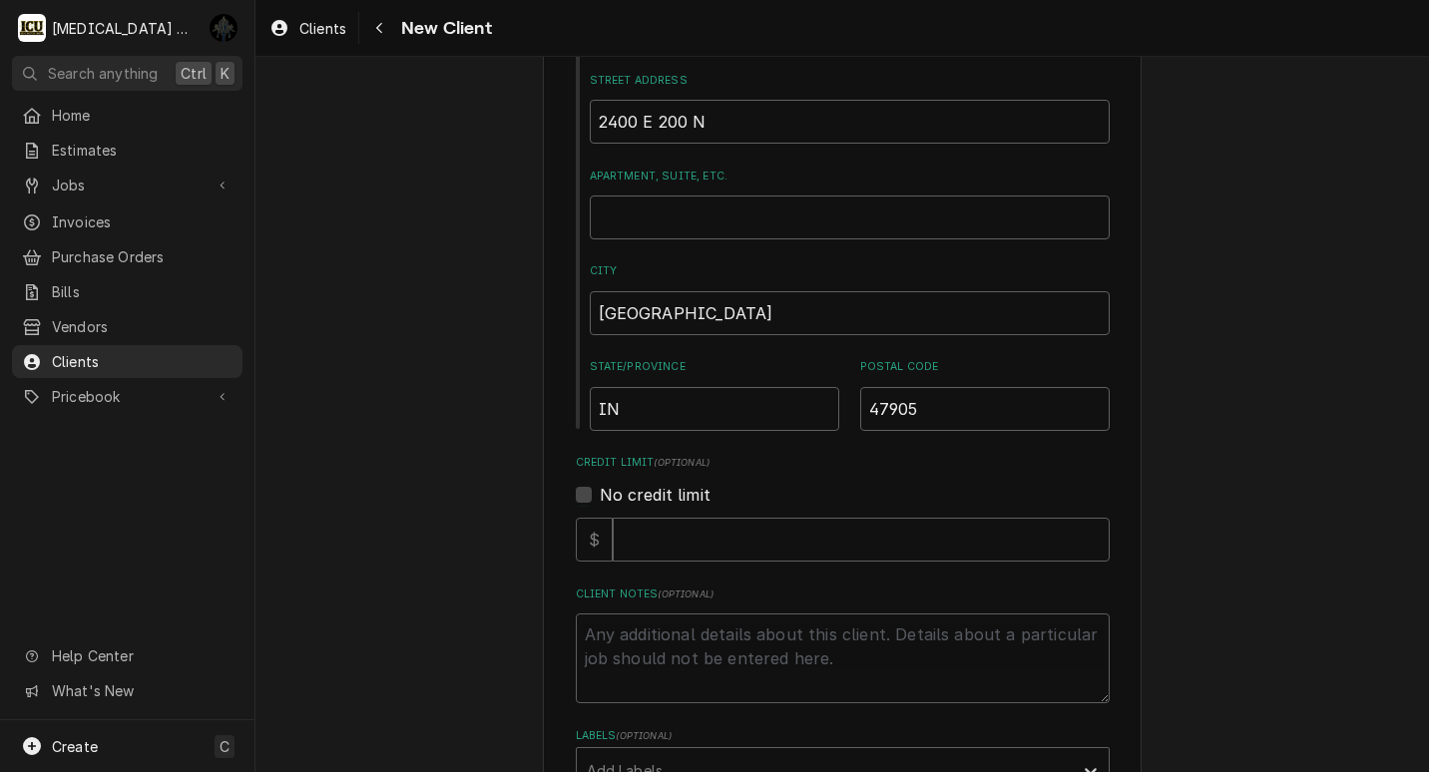
click at [600, 500] on label "No credit limit" at bounding box center [655, 495] width 111 height 24
click at [600, 500] on input "No credit limit" at bounding box center [867, 505] width 534 height 44
checkbox input "true"
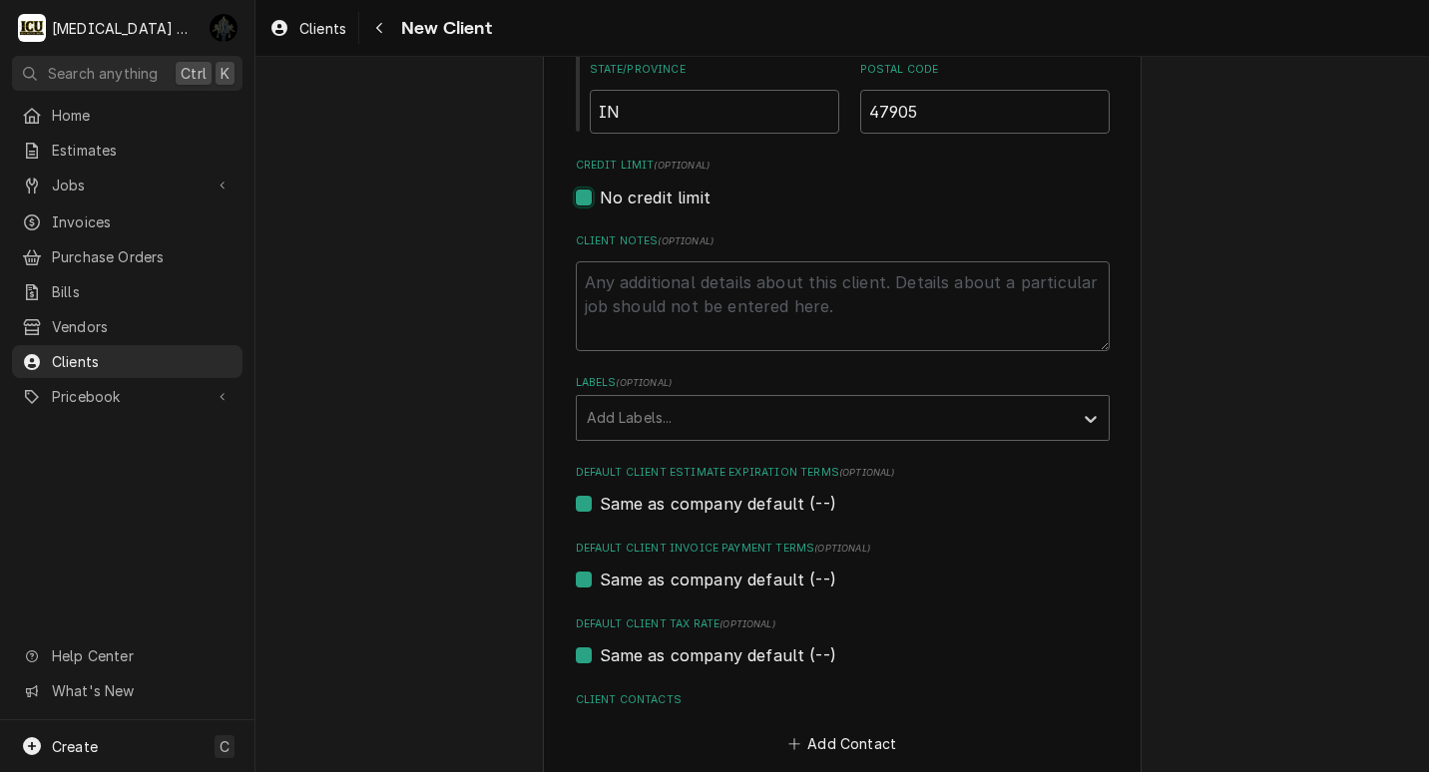
scroll to position [798, 0]
click at [691, 297] on textarea "Client Notes ( optional )" at bounding box center [843, 304] width 534 height 90
type textarea "x"
type textarea "H"
type textarea "x"
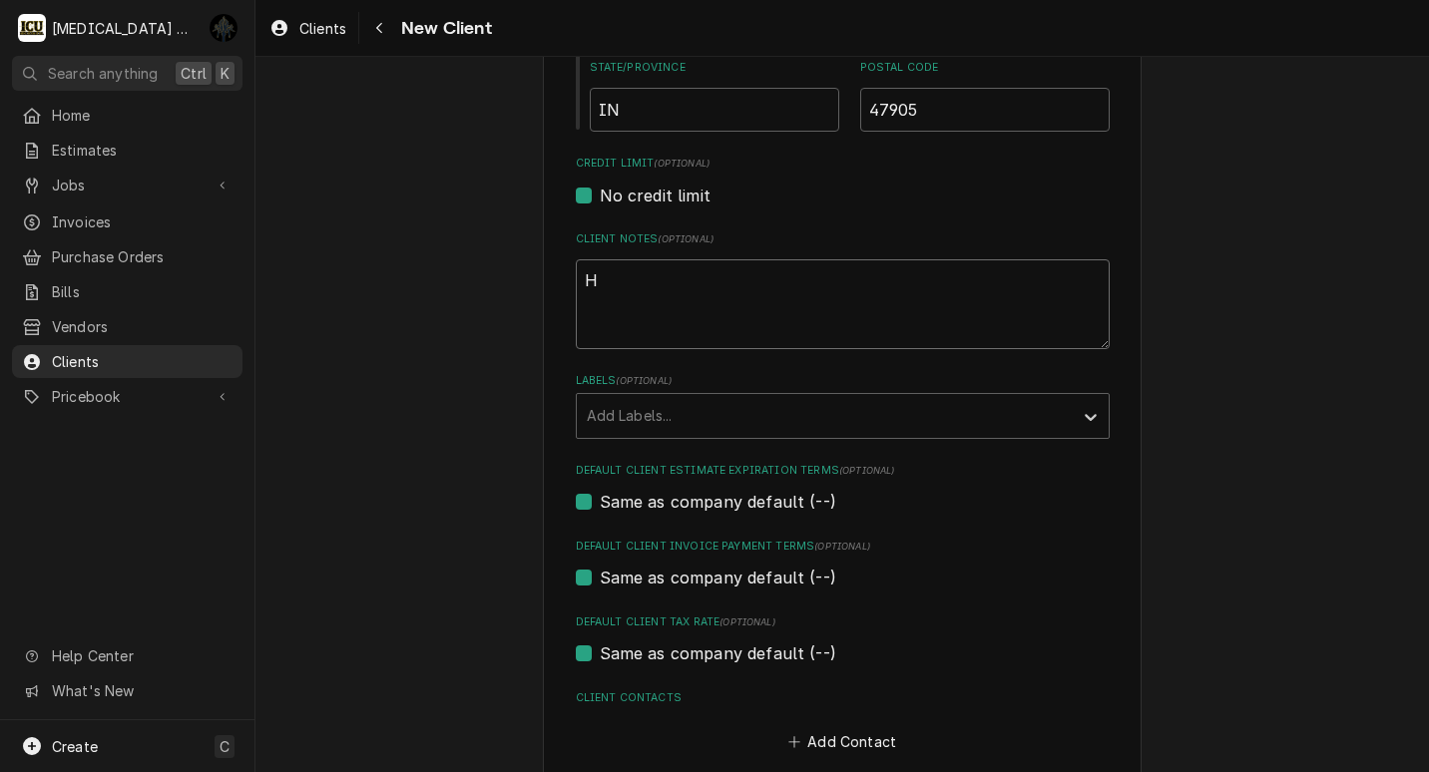
type textarea "He"
type textarea "x"
type textarea "He'"
type textarea "x"
type textarea "He's"
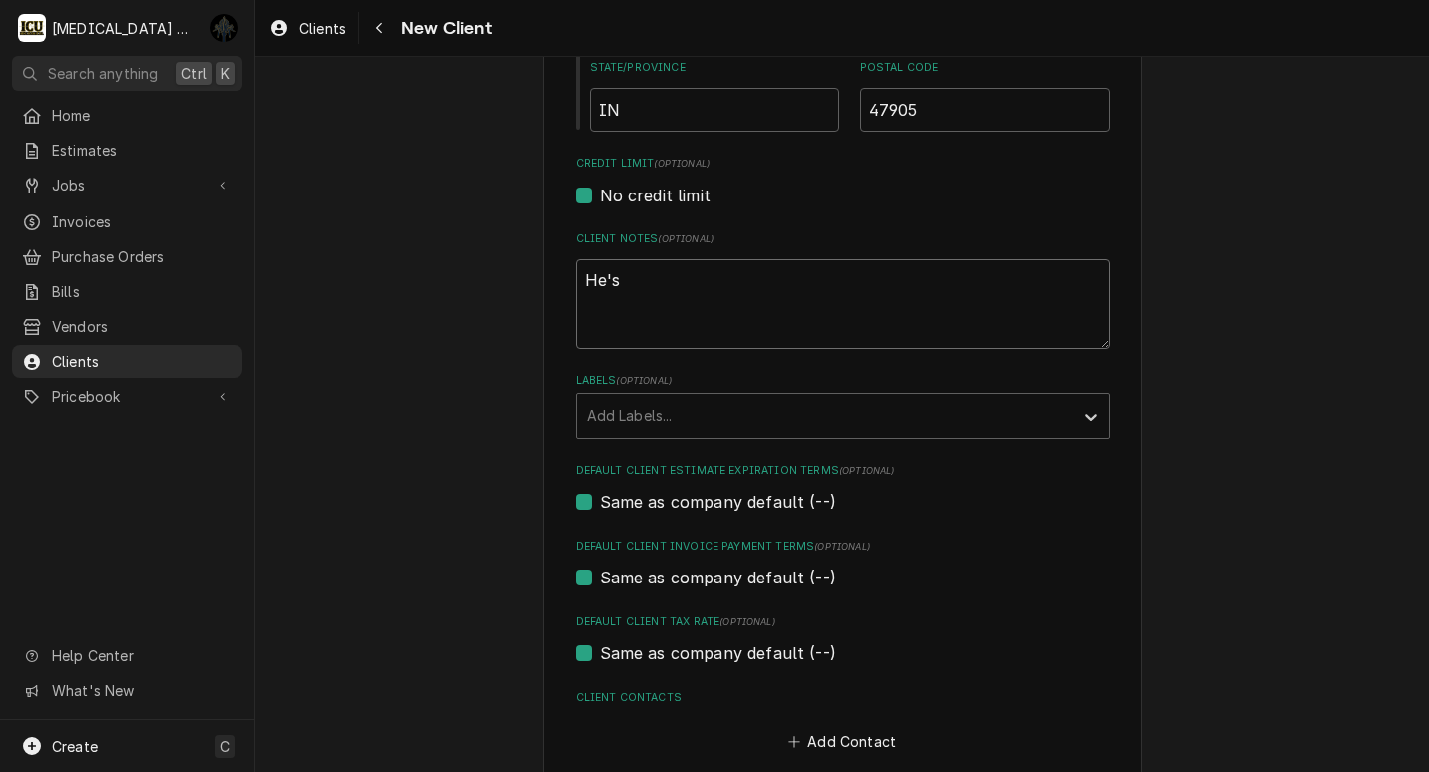
type textarea "x"
type textarea "He's"
type textarea "x"
type textarea "He's a"
type textarea "x"
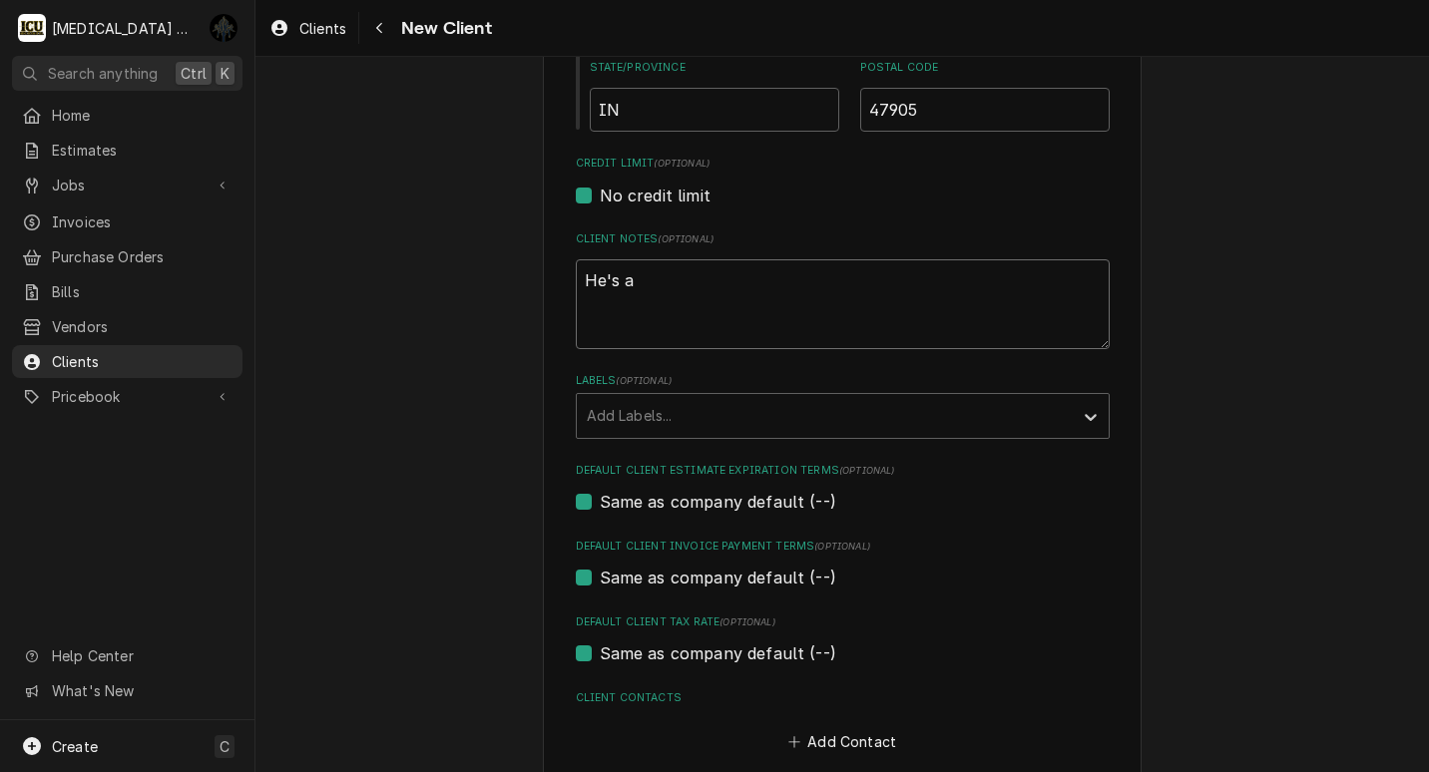
type textarea "He's a"
type textarea "x"
type textarea "He's a t"
type textarea "x"
type textarea "He's a to"
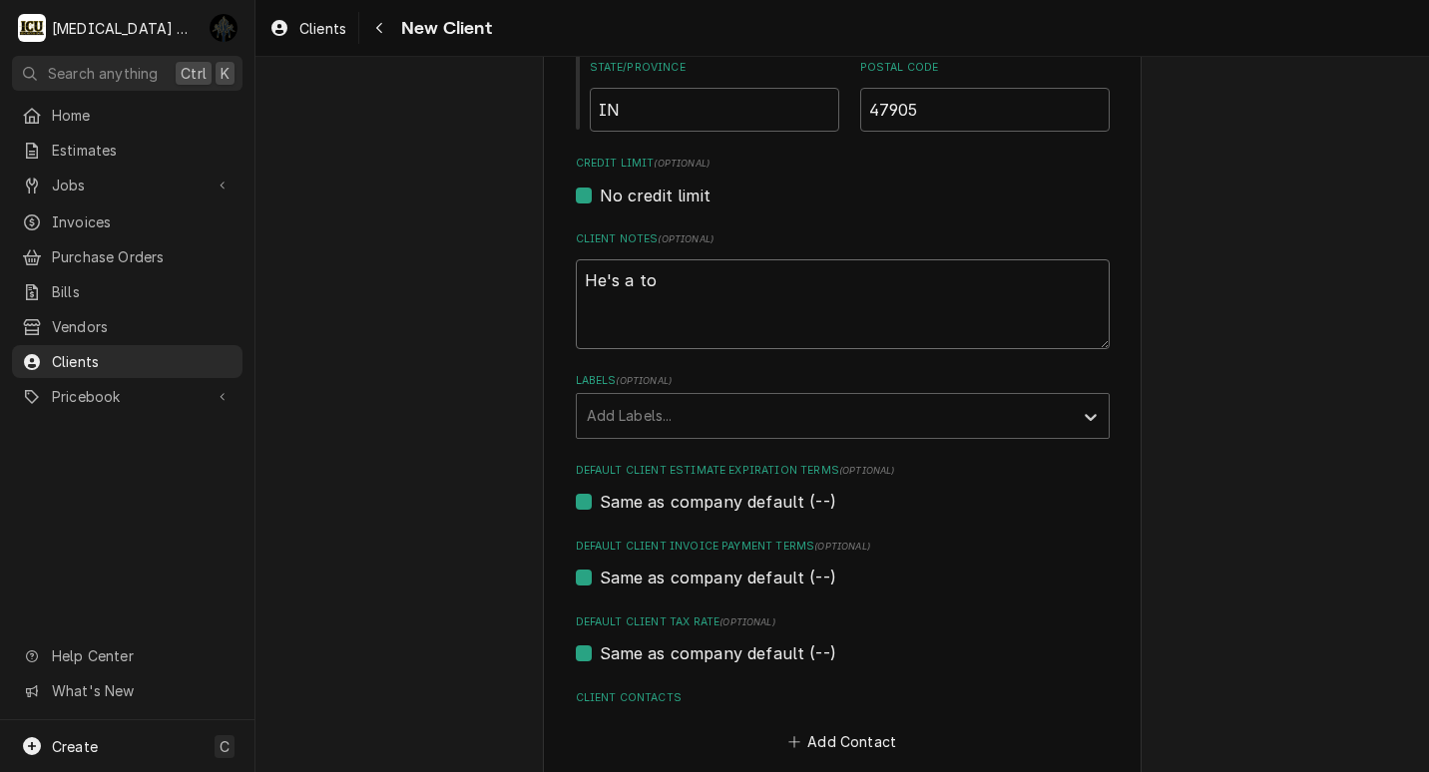
type textarea "x"
type textarea "He's a too"
type textarea "x"
type textarea "He's a tool"
click at [661, 423] on div "Labels" at bounding box center [825, 416] width 476 height 36
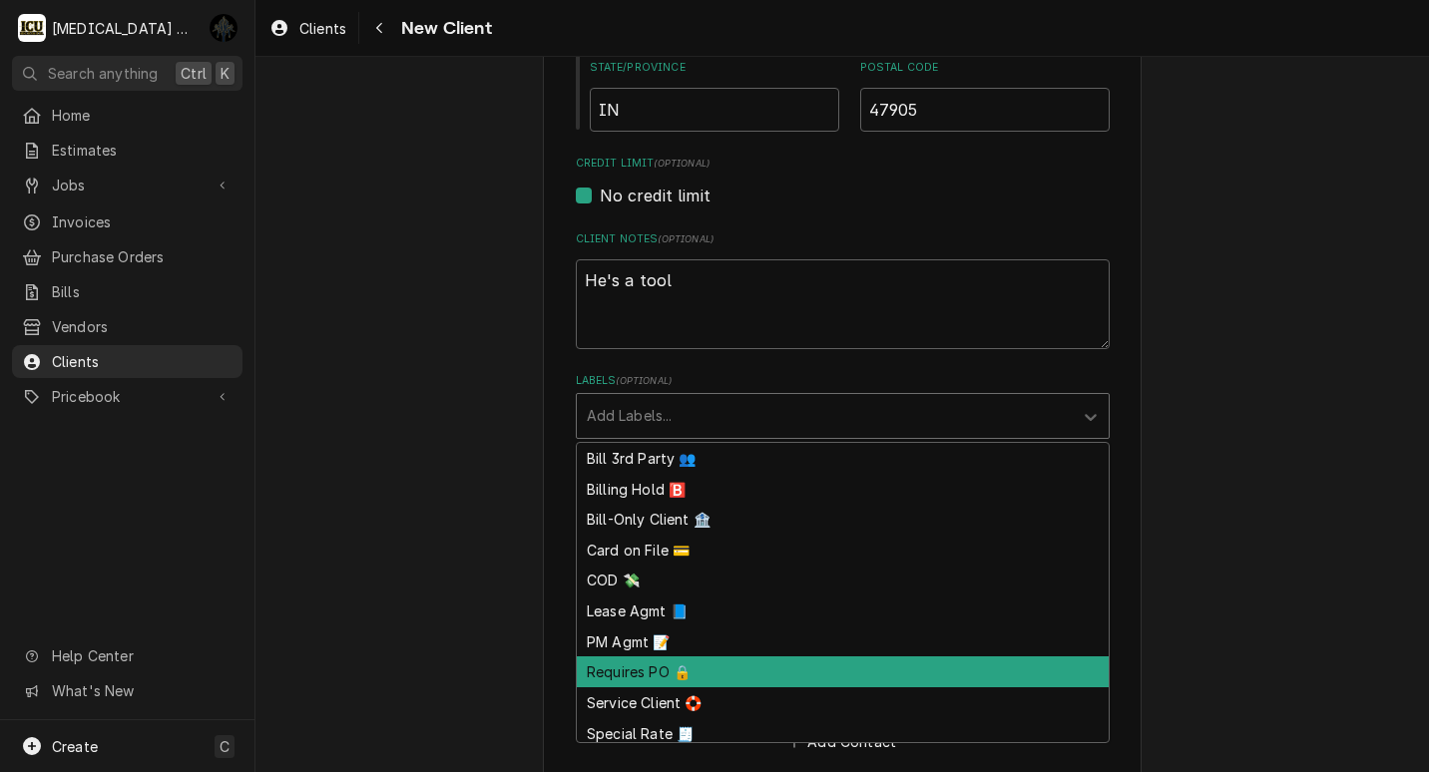
scroll to position [68, 0]
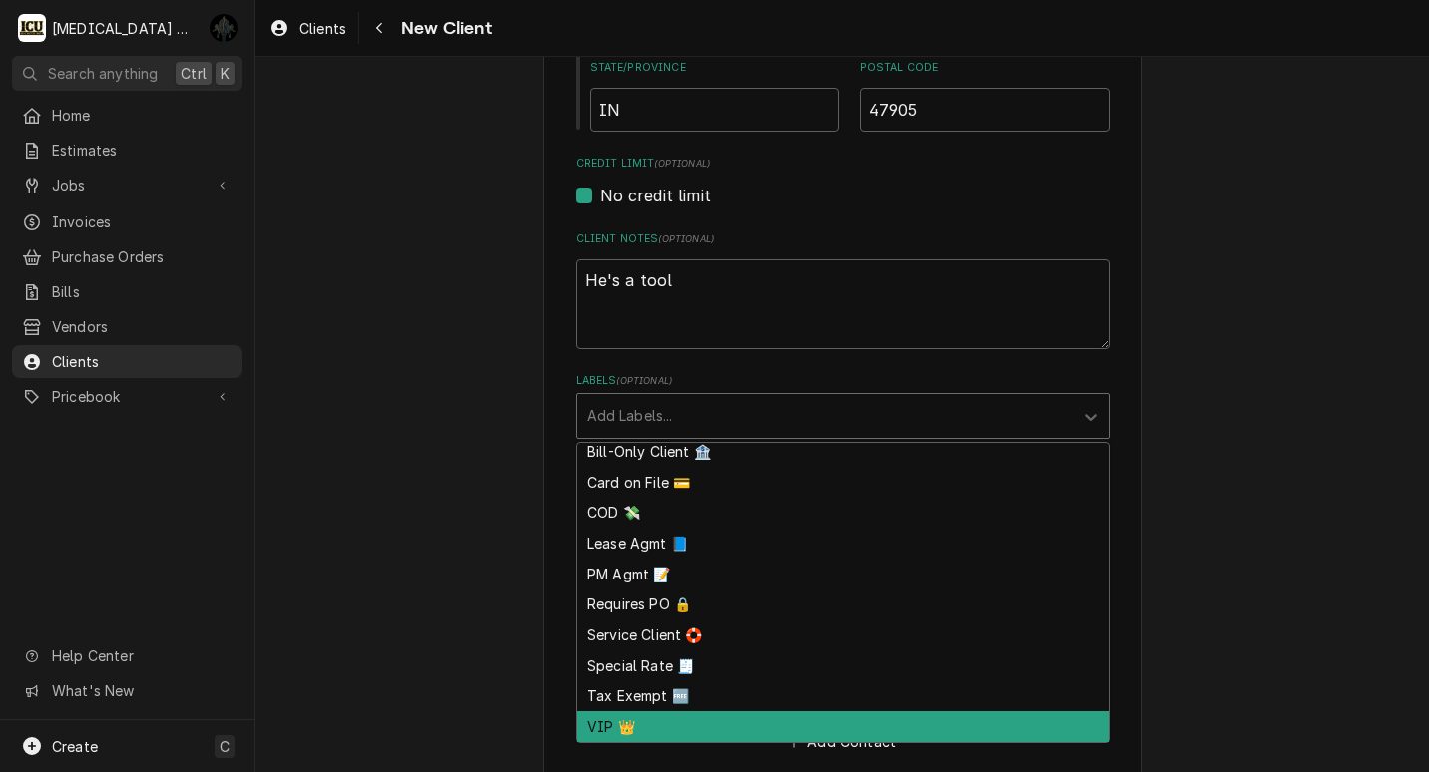
click at [621, 721] on div "VIP 👑" at bounding box center [843, 727] width 532 height 31
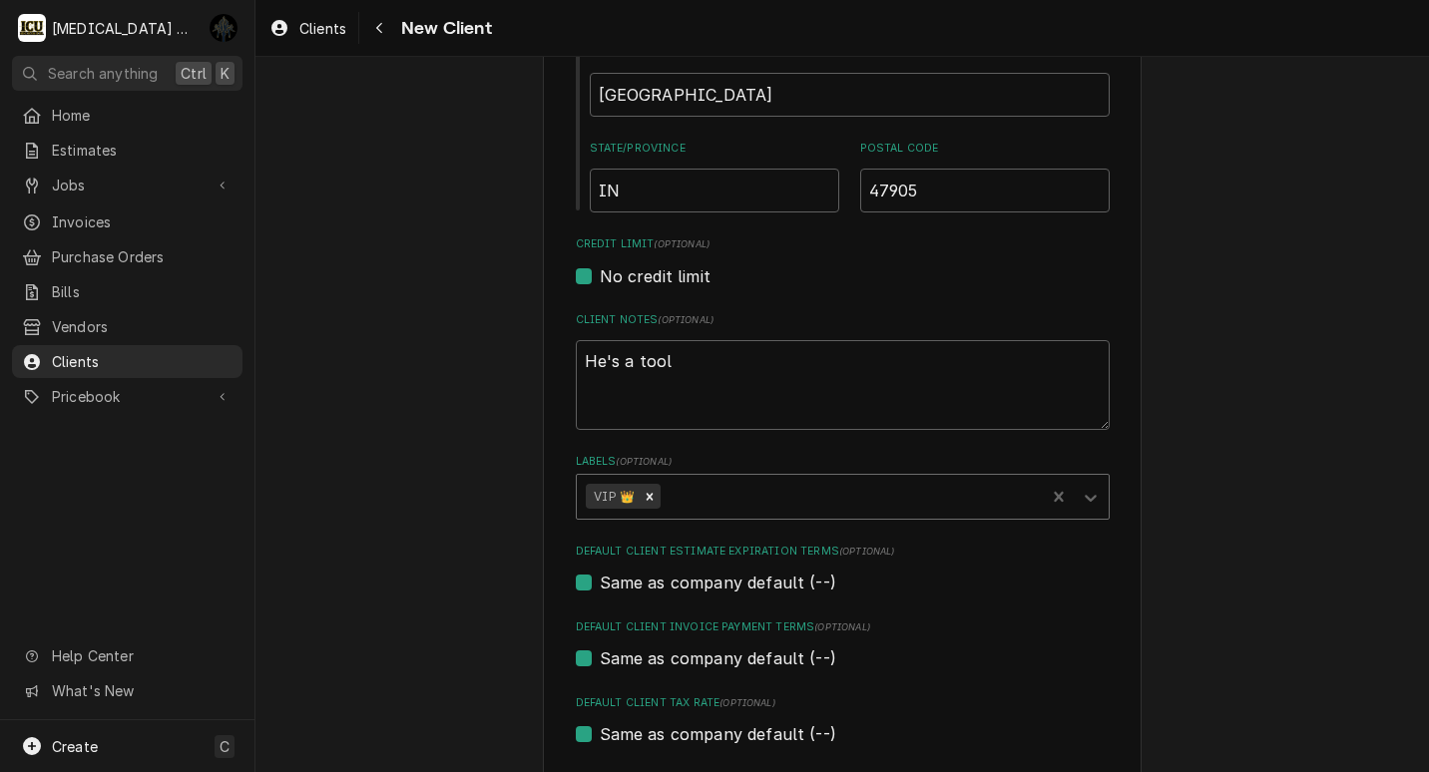
scroll to position [705, 0]
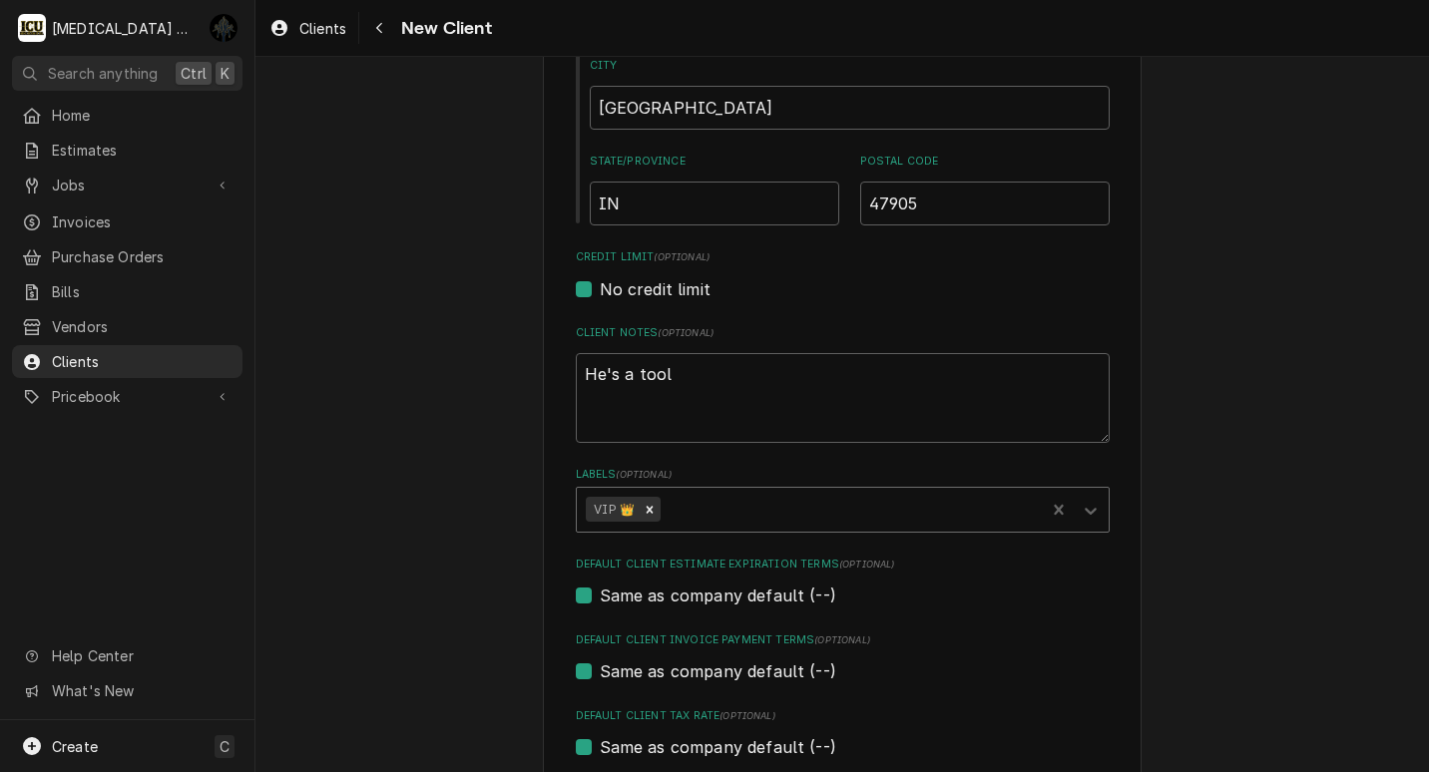
click at [700, 513] on div "Labels" at bounding box center [850, 510] width 371 height 36
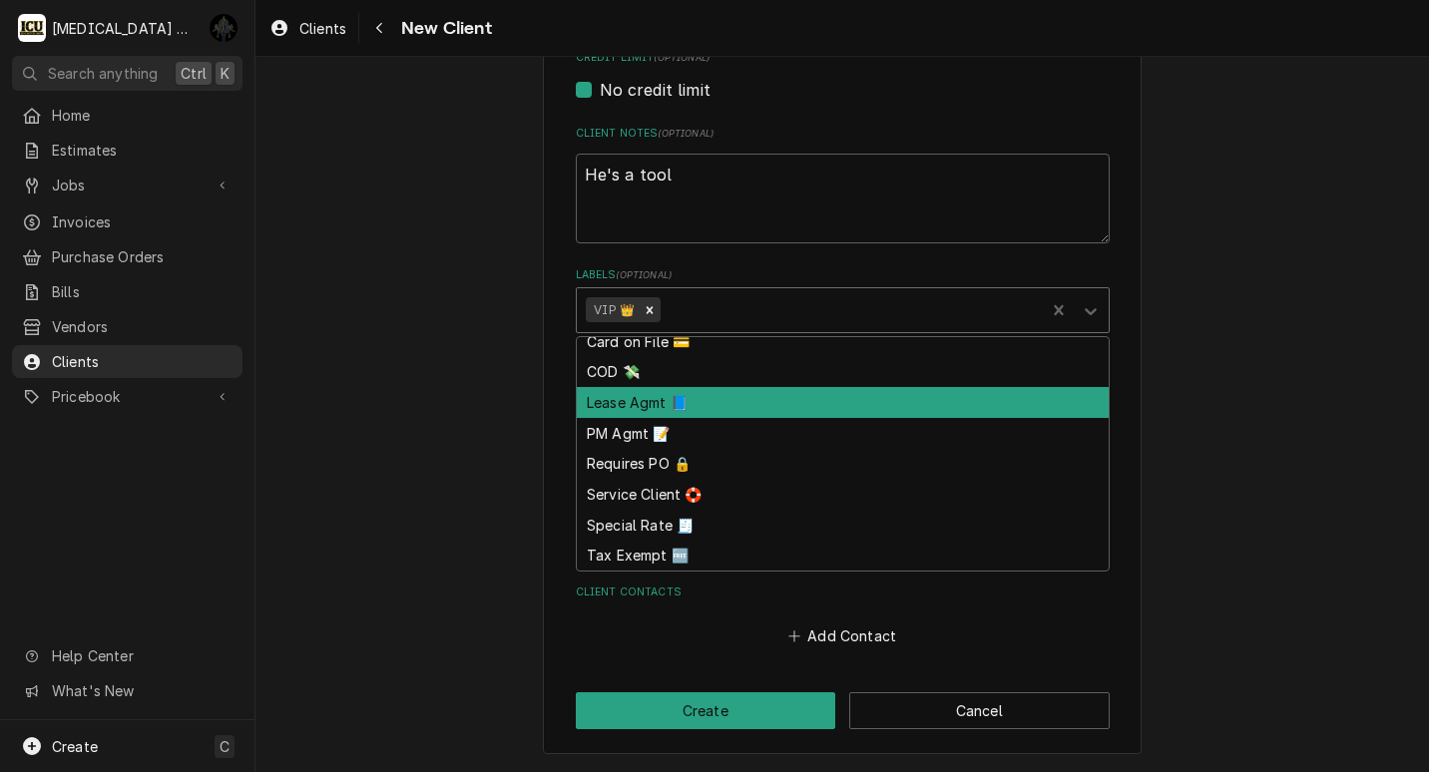
scroll to position [0, 0]
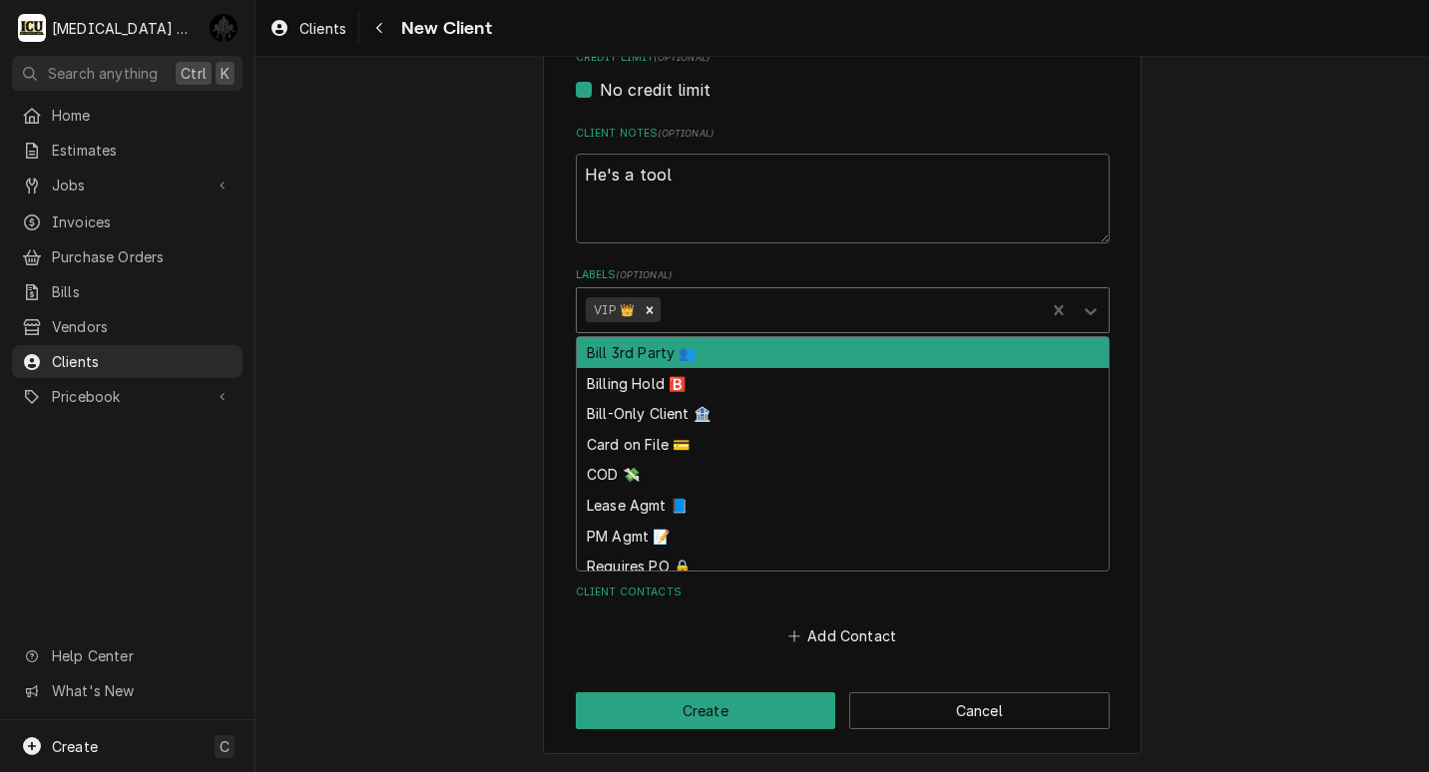
click at [743, 313] on div "Labels" at bounding box center [850, 310] width 371 height 36
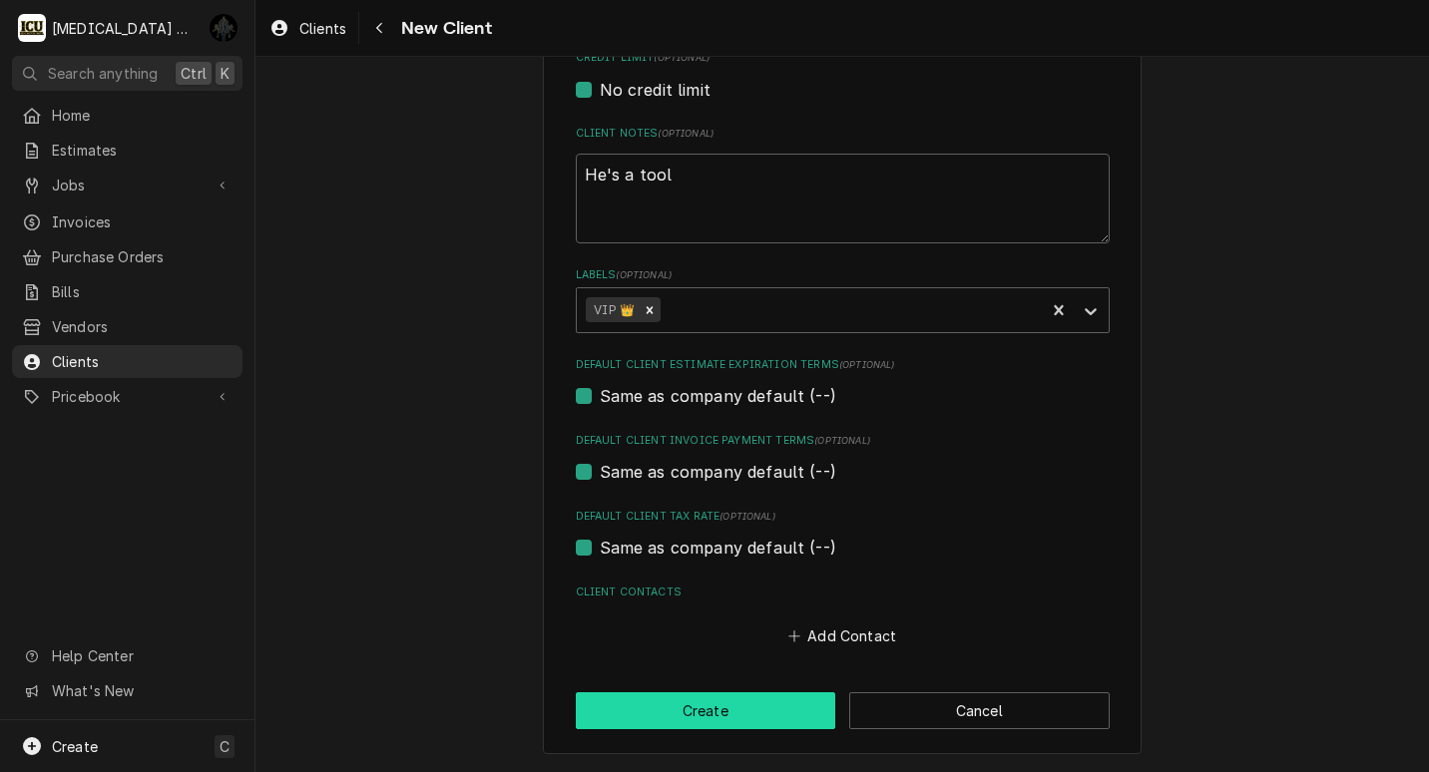
click at [743, 716] on button "Create" at bounding box center [706, 711] width 260 height 37
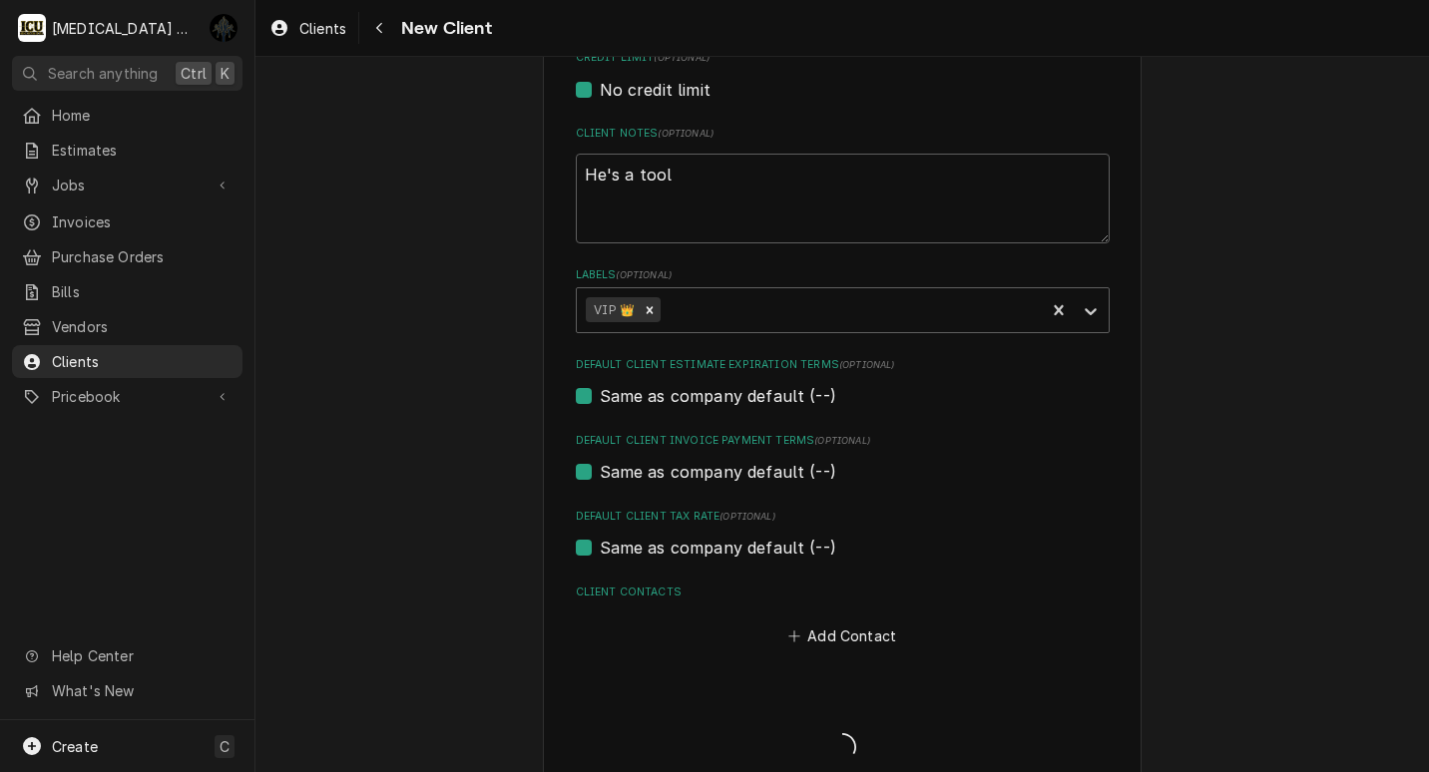
type textarea "x"
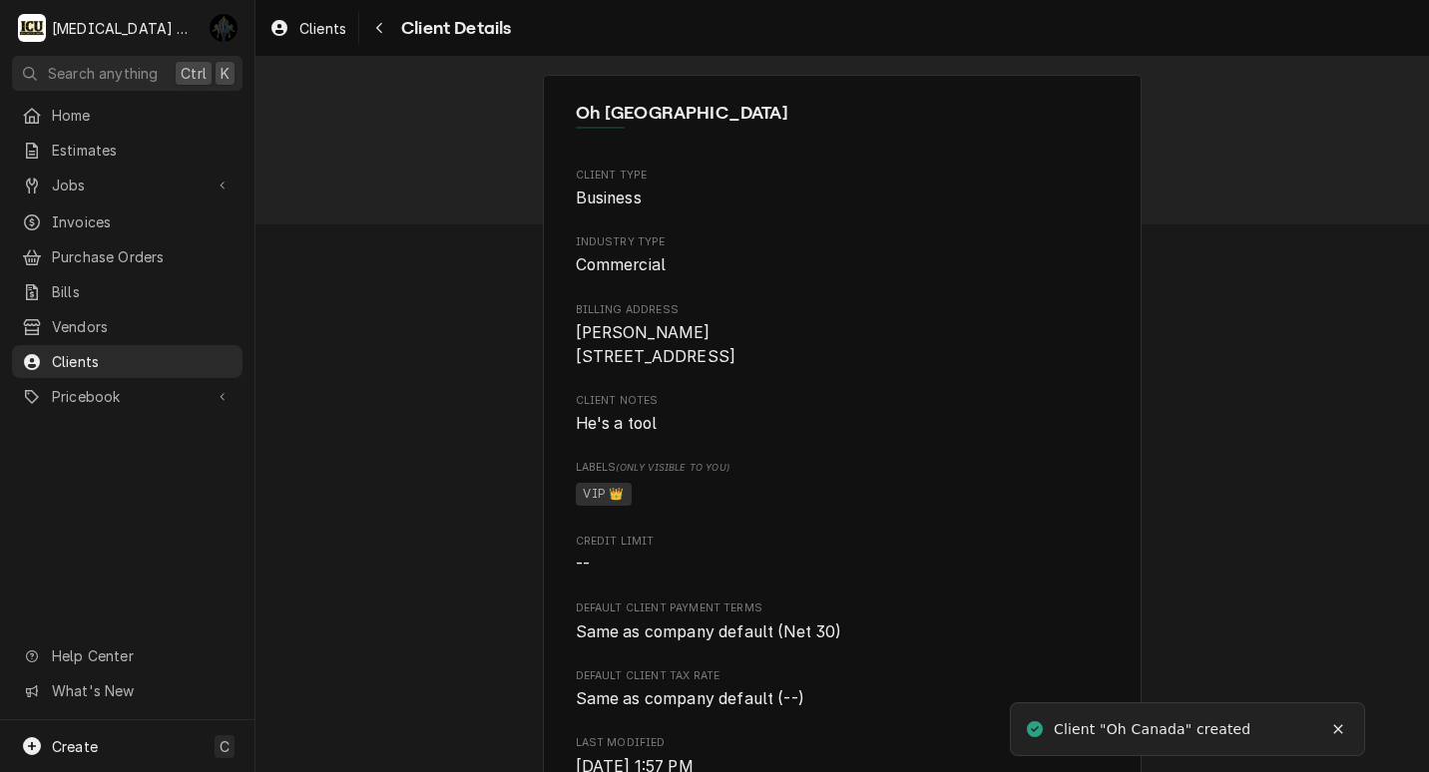
click at [514, 603] on div "Oh Canada Client Type Business Industry Type Commercial Billing Address [PERSON…" at bounding box center [842, 645] width 1174 height 1177
click at [1330, 502] on div "Oh Canada Client Type Business Industry Type Commercial Billing Address [PERSON…" at bounding box center [842, 645] width 1174 height 1177
